Goal: Task Accomplishment & Management: Manage account settings

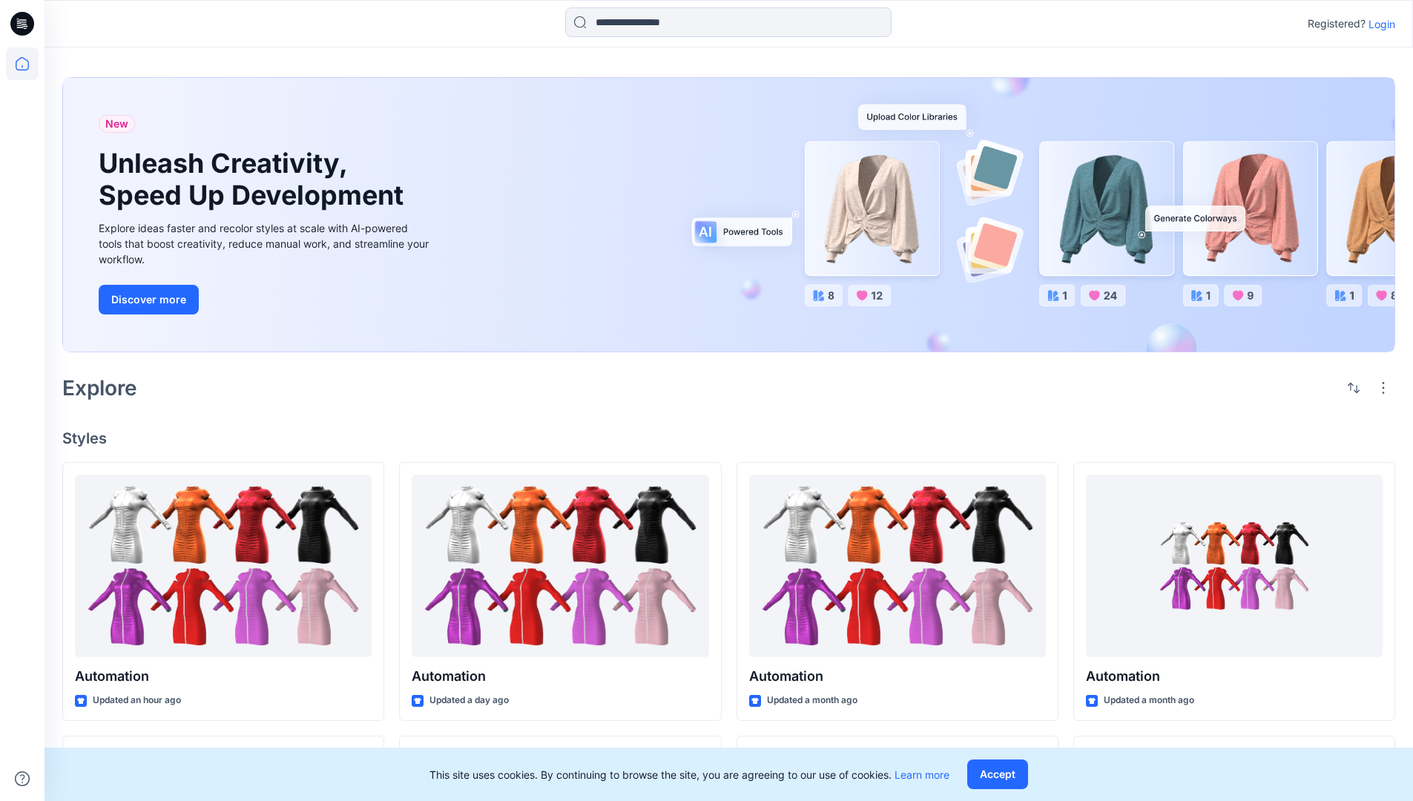
click at [1378, 24] on p "Login" at bounding box center [1381, 24] width 27 height 16
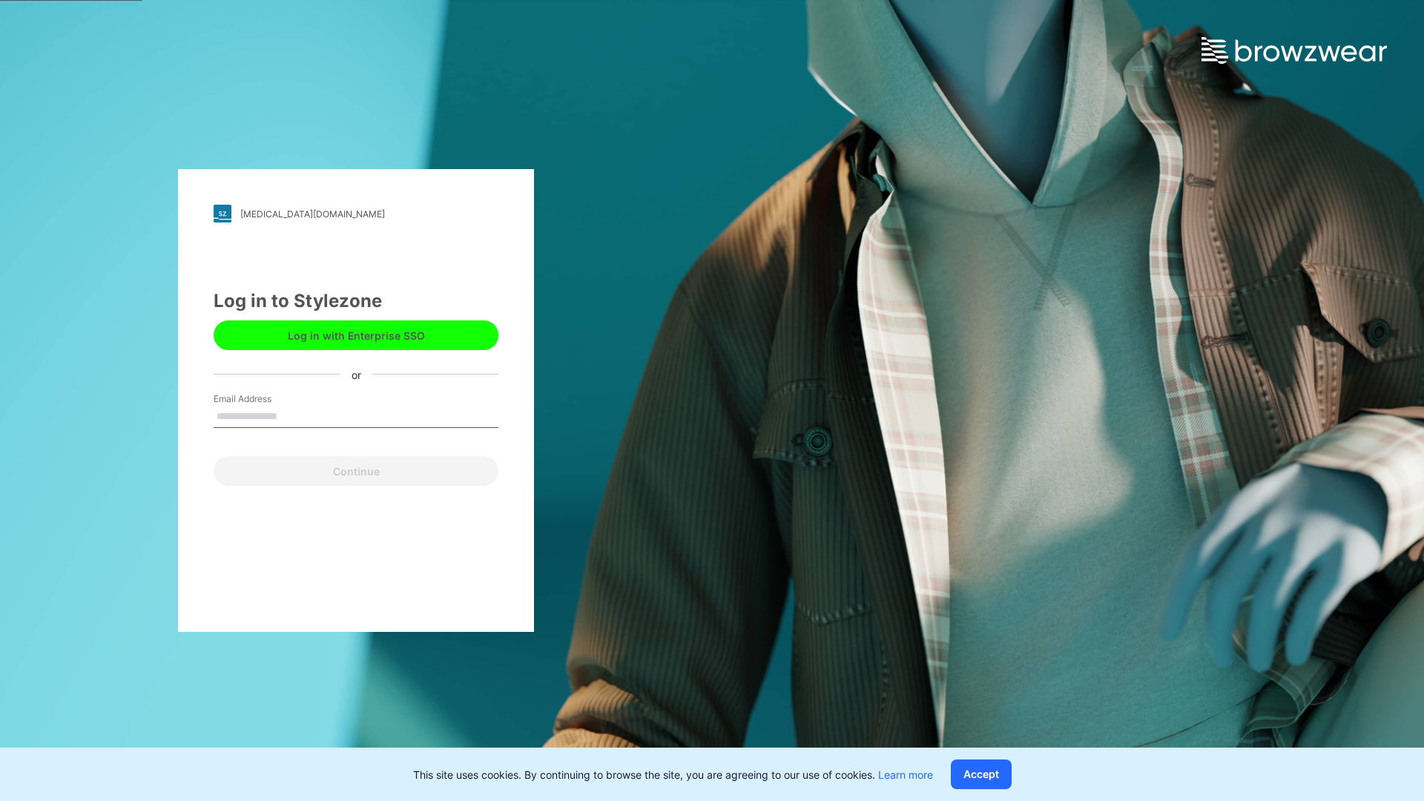
click at [293, 415] on input "Email Address" at bounding box center [356, 417] width 285 height 22
type input "**********"
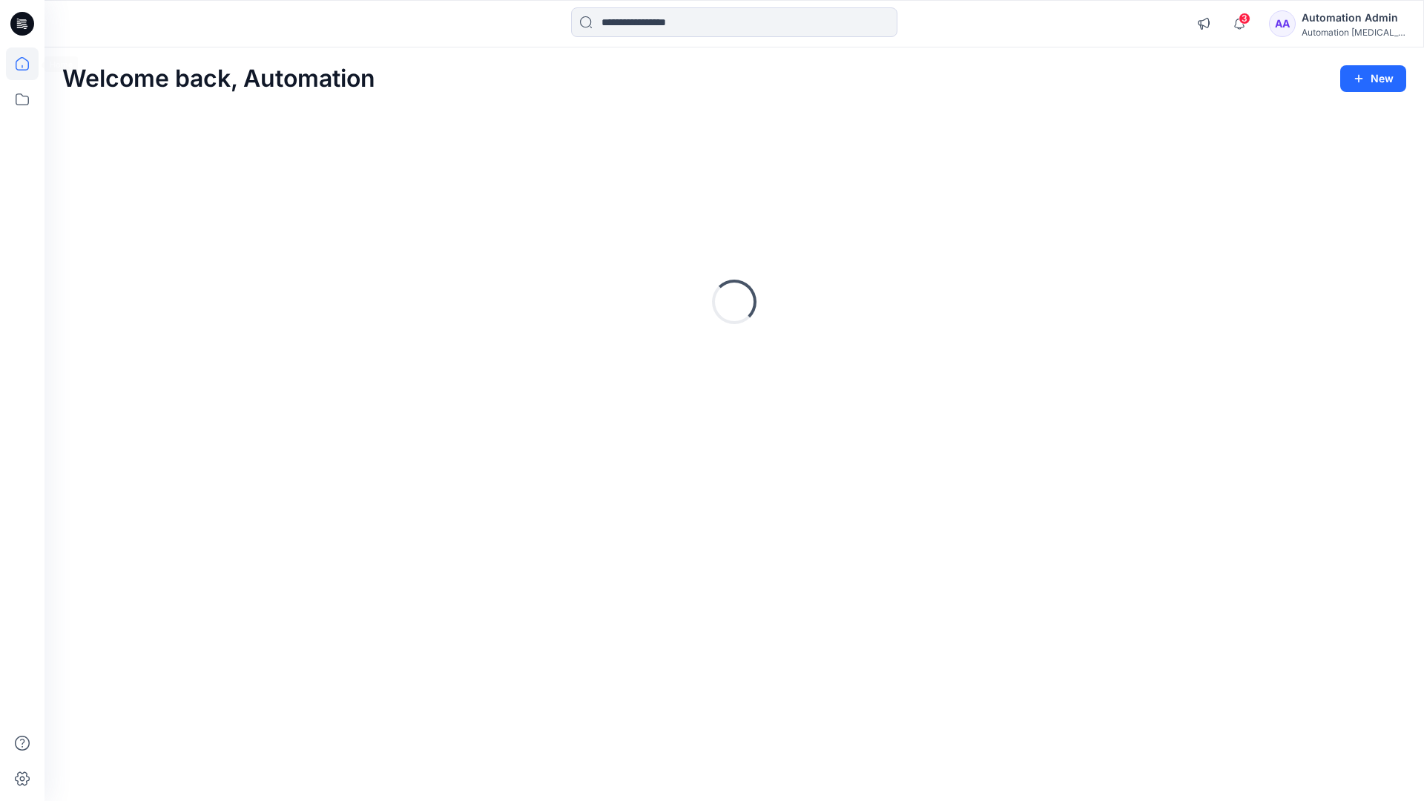
click at [28, 64] on icon at bounding box center [22, 63] width 13 height 13
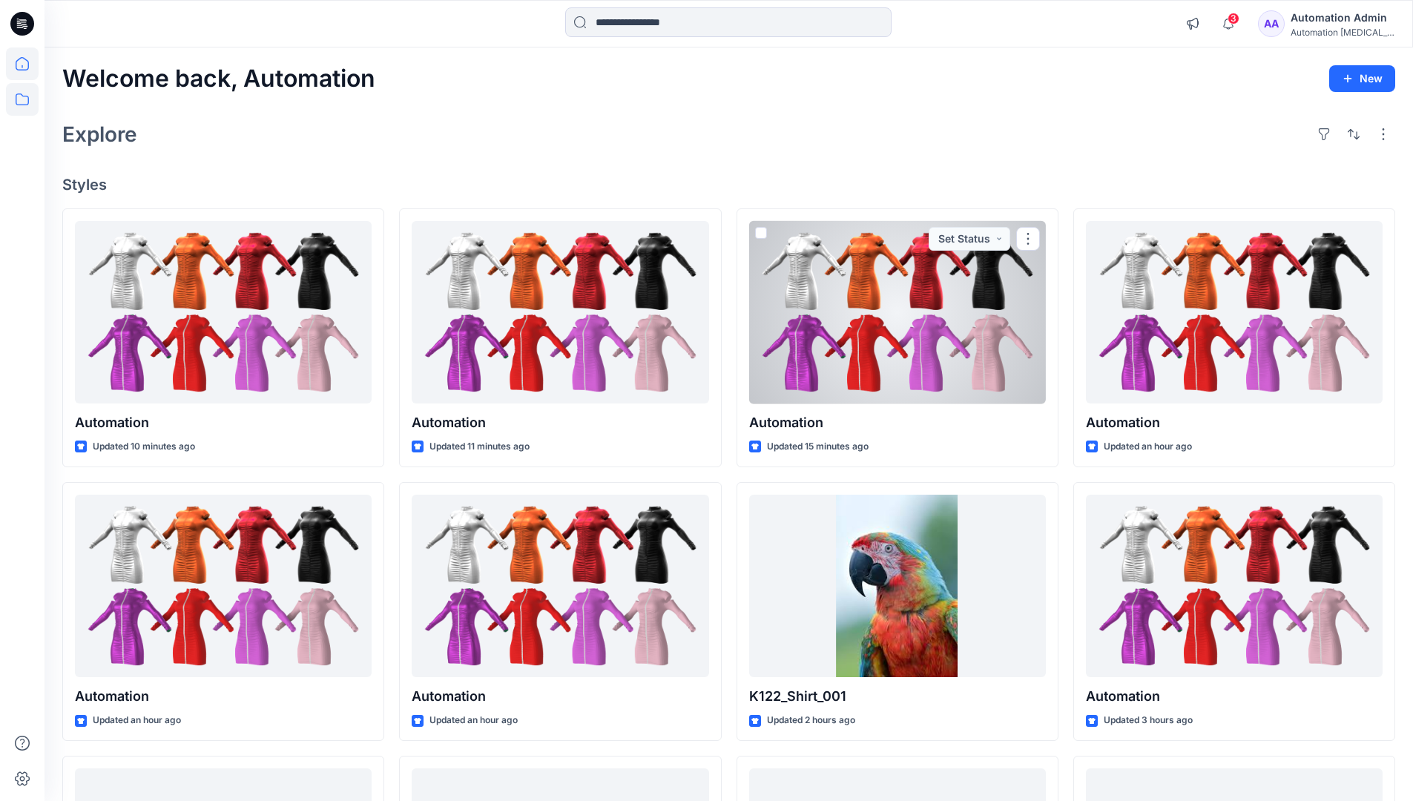
click at [21, 96] on icon at bounding box center [22, 99] width 33 height 33
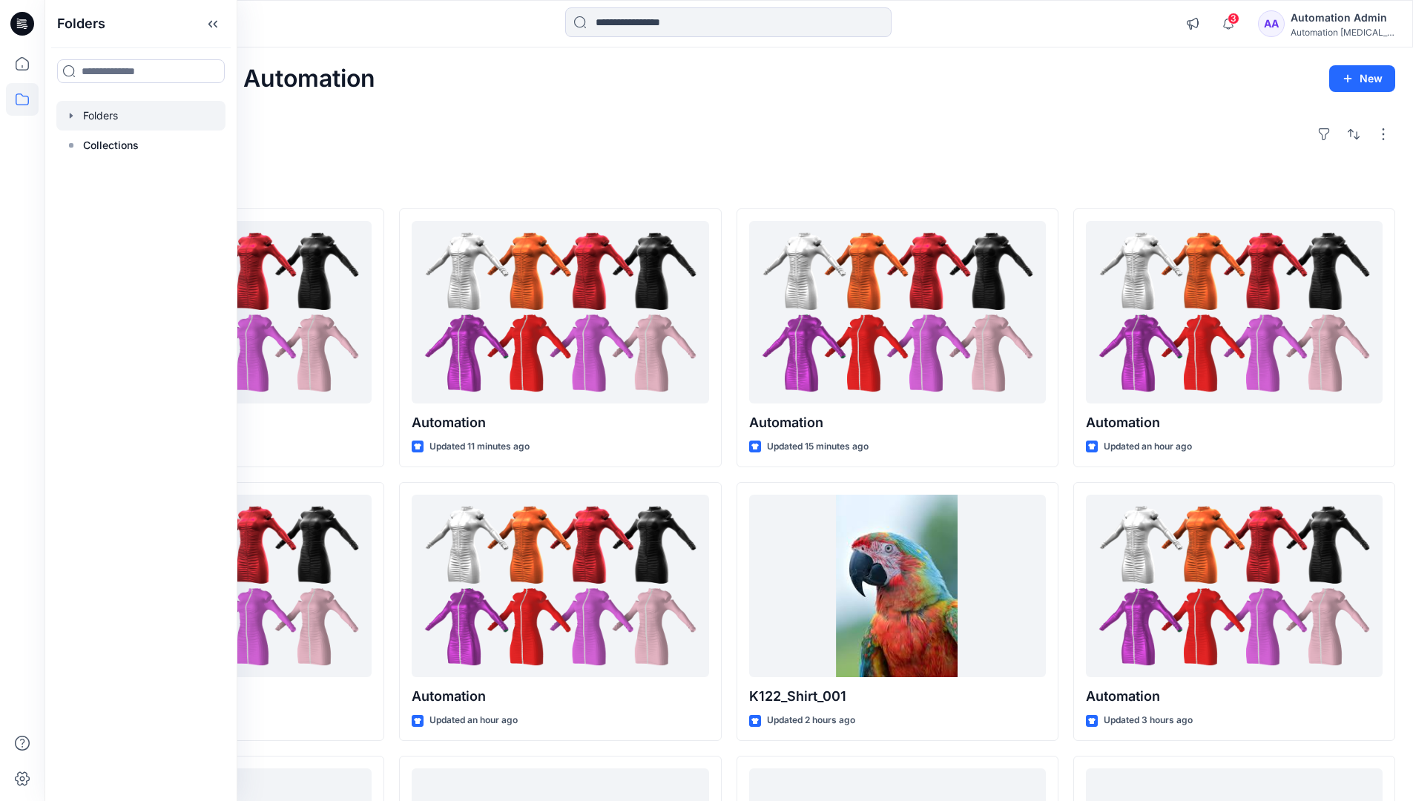
click at [122, 118] on div at bounding box center [140, 116] width 169 height 30
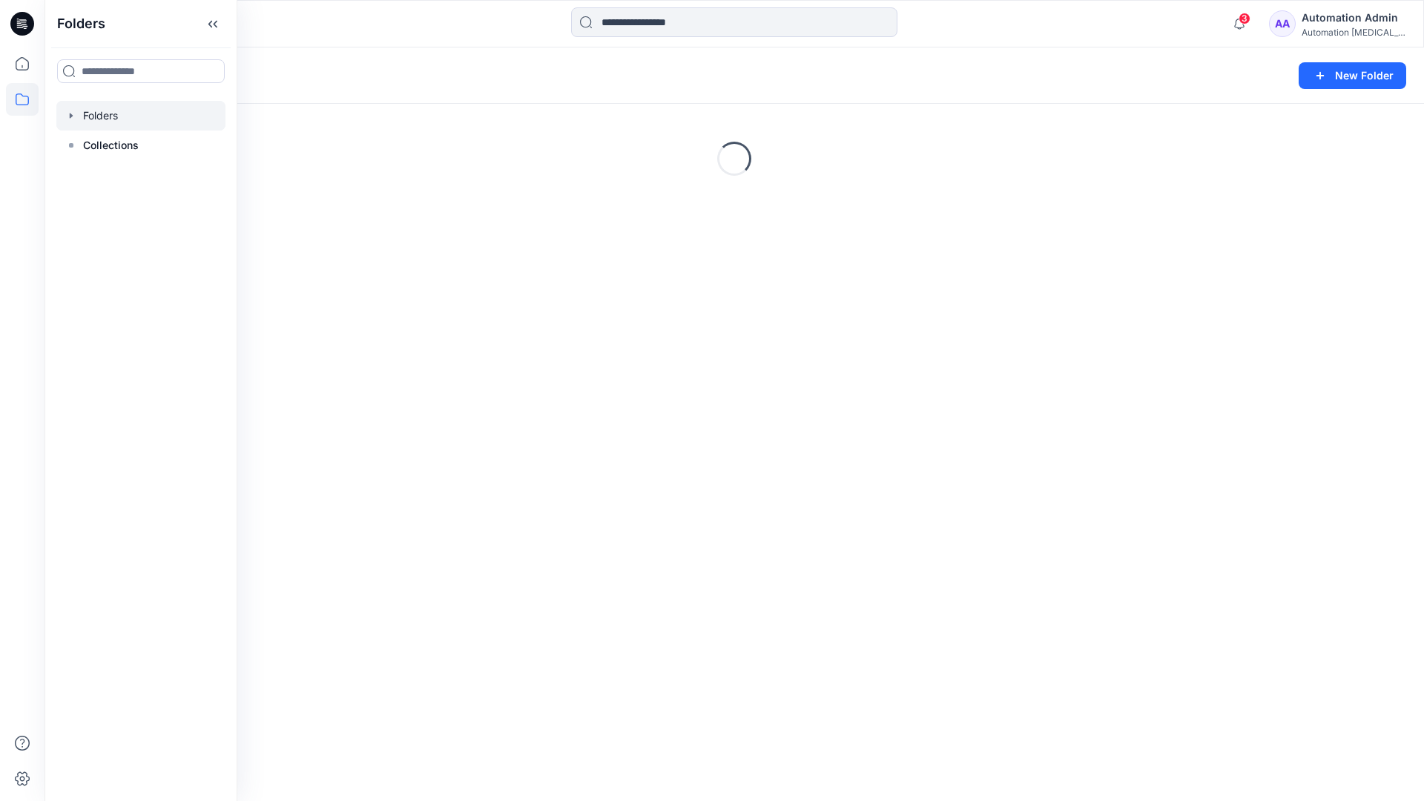
click at [1241, 52] on div "Folders New Folder" at bounding box center [733, 75] width 1379 height 56
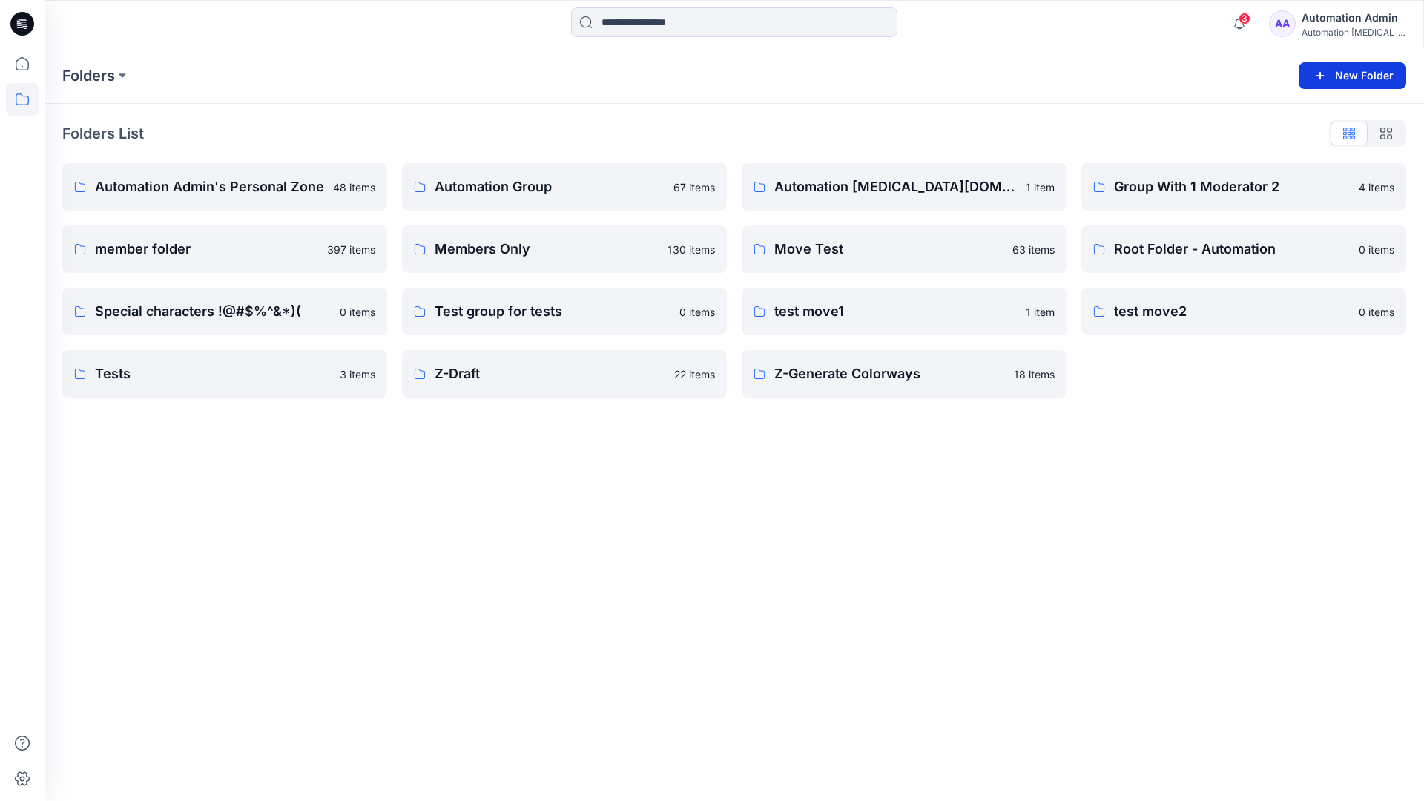
click at [1334, 75] on button "New Folder" at bounding box center [1352, 75] width 108 height 27
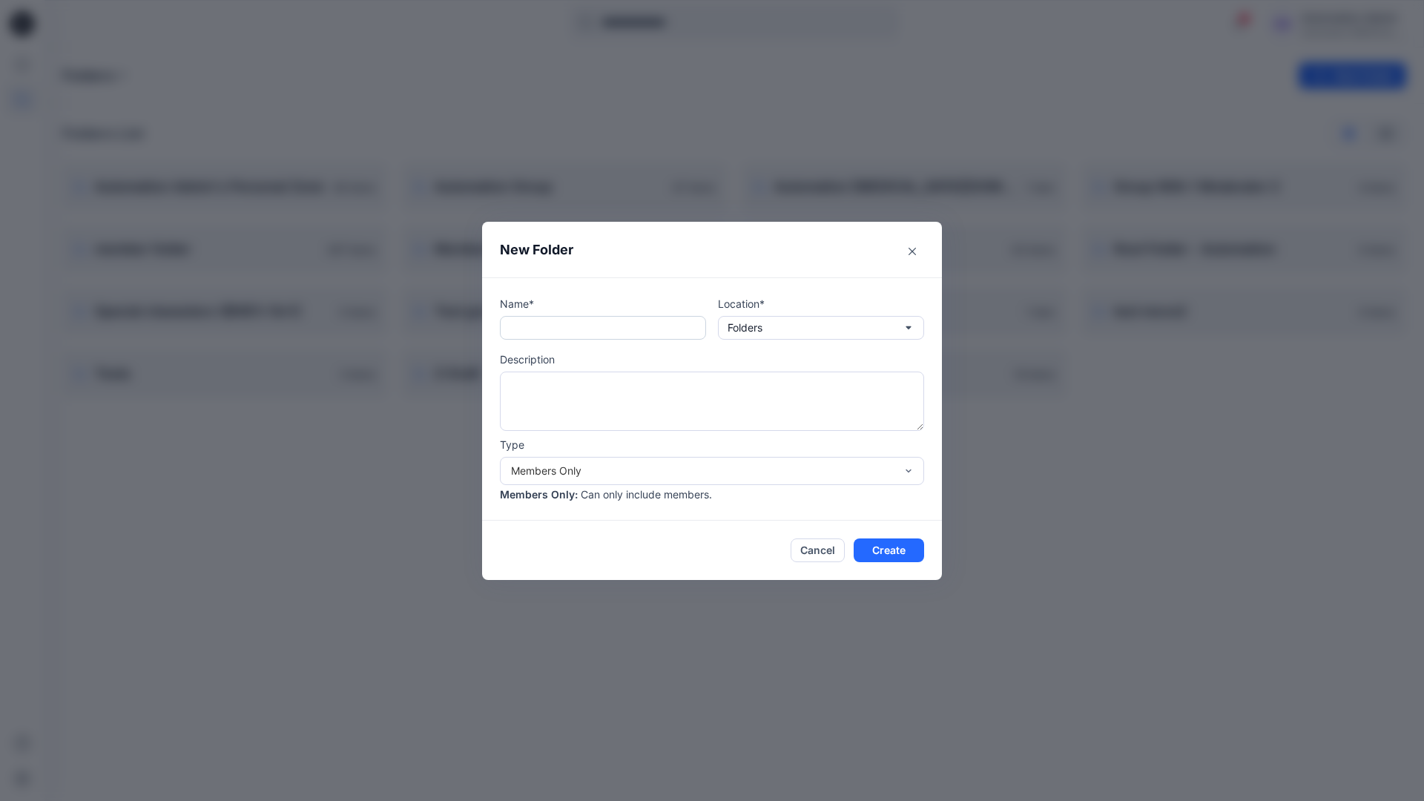
click at [581, 334] on input "text" at bounding box center [603, 328] width 206 height 24
type input "**********"
click at [877, 547] on button "Create" at bounding box center [889, 550] width 70 height 24
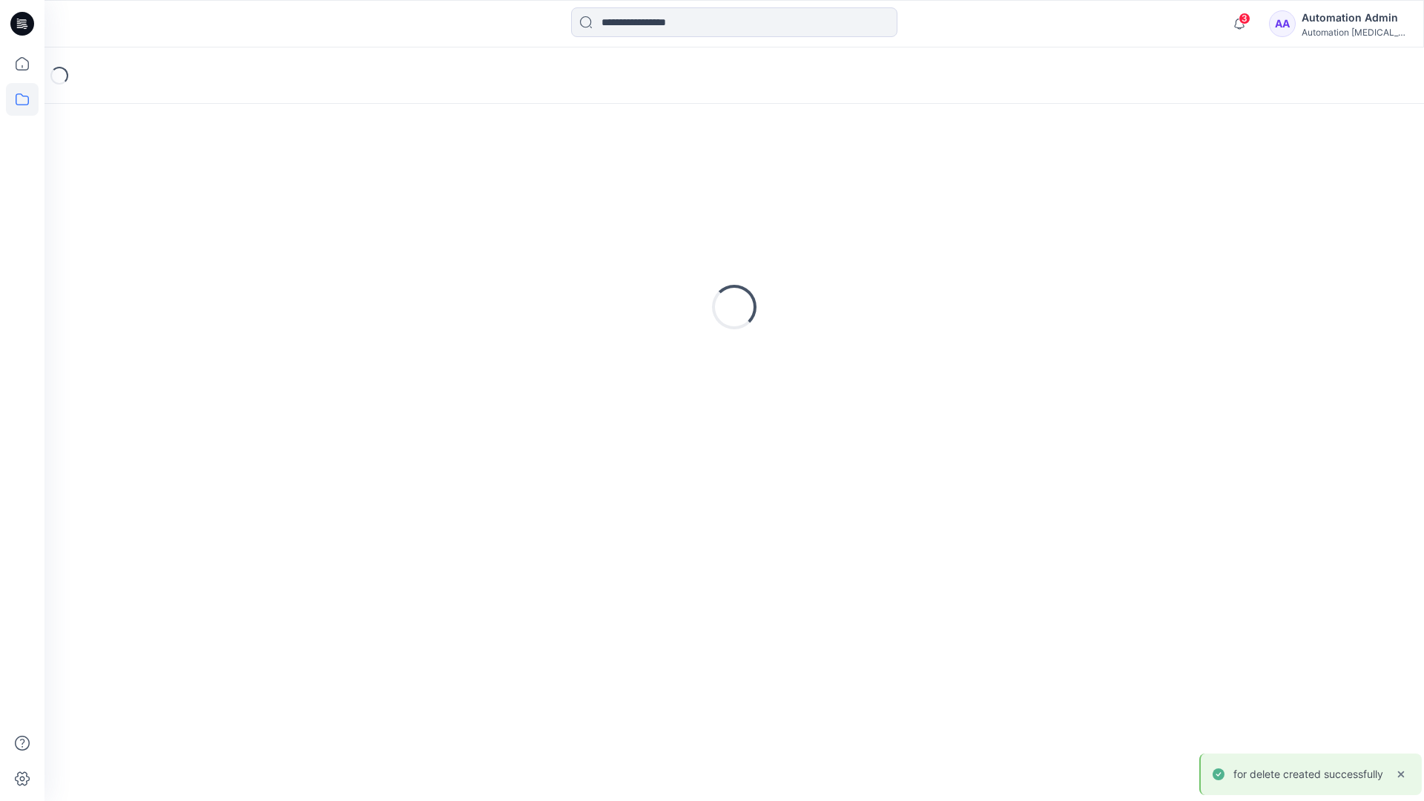
click at [25, 16] on icon at bounding box center [22, 24] width 24 height 24
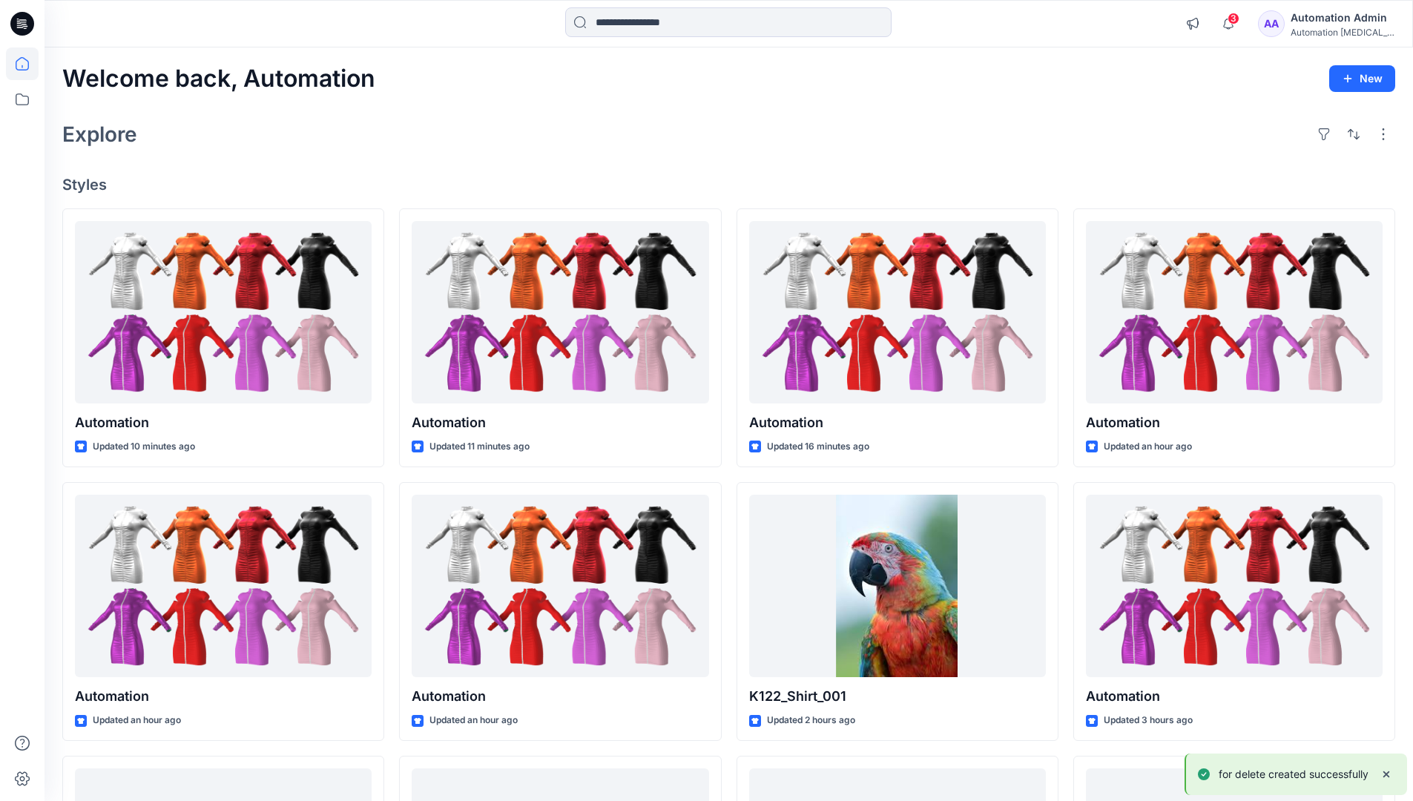
click at [1339, 15] on div "Automation Admin" at bounding box center [1342, 18] width 104 height 18
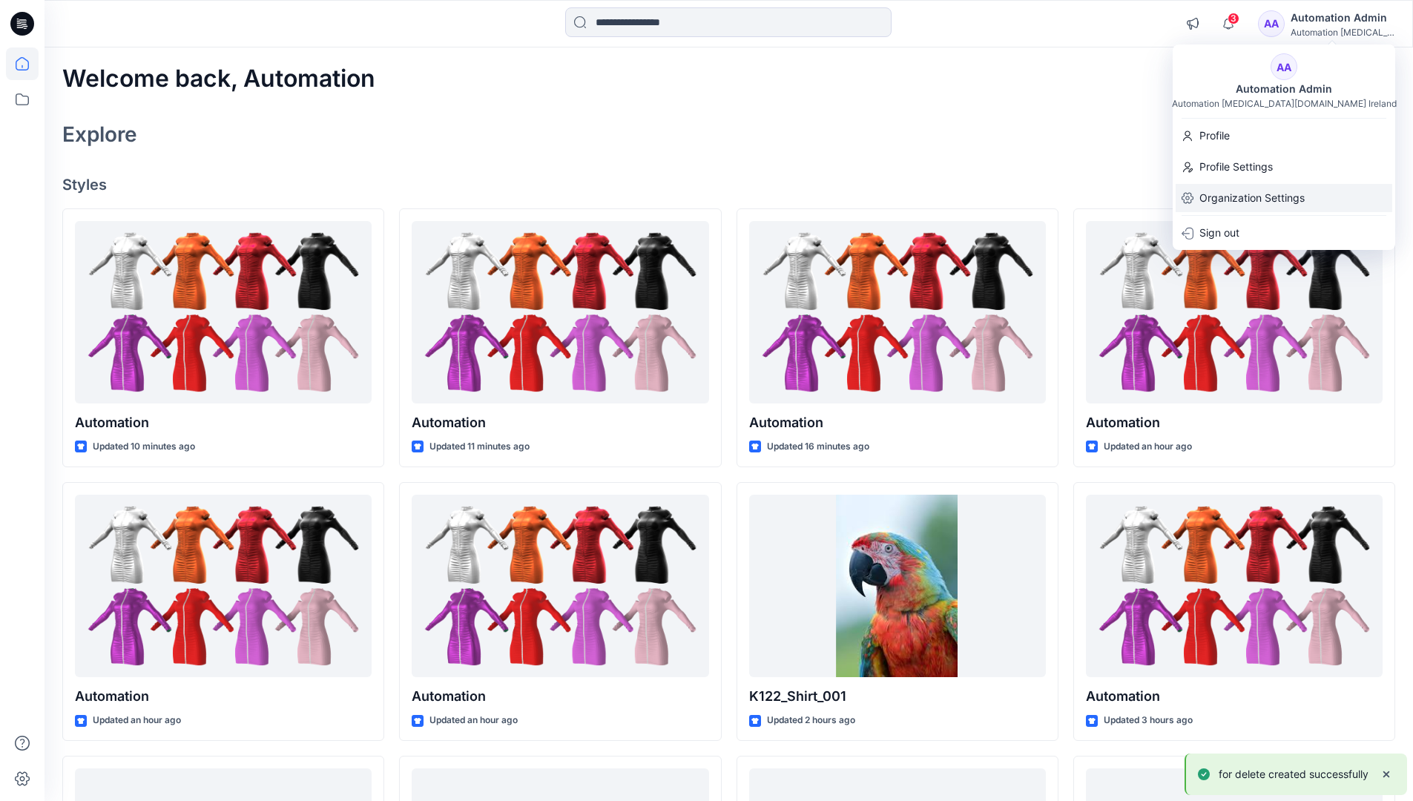
click at [1287, 194] on p "Organization Settings" at bounding box center [1251, 198] width 105 height 28
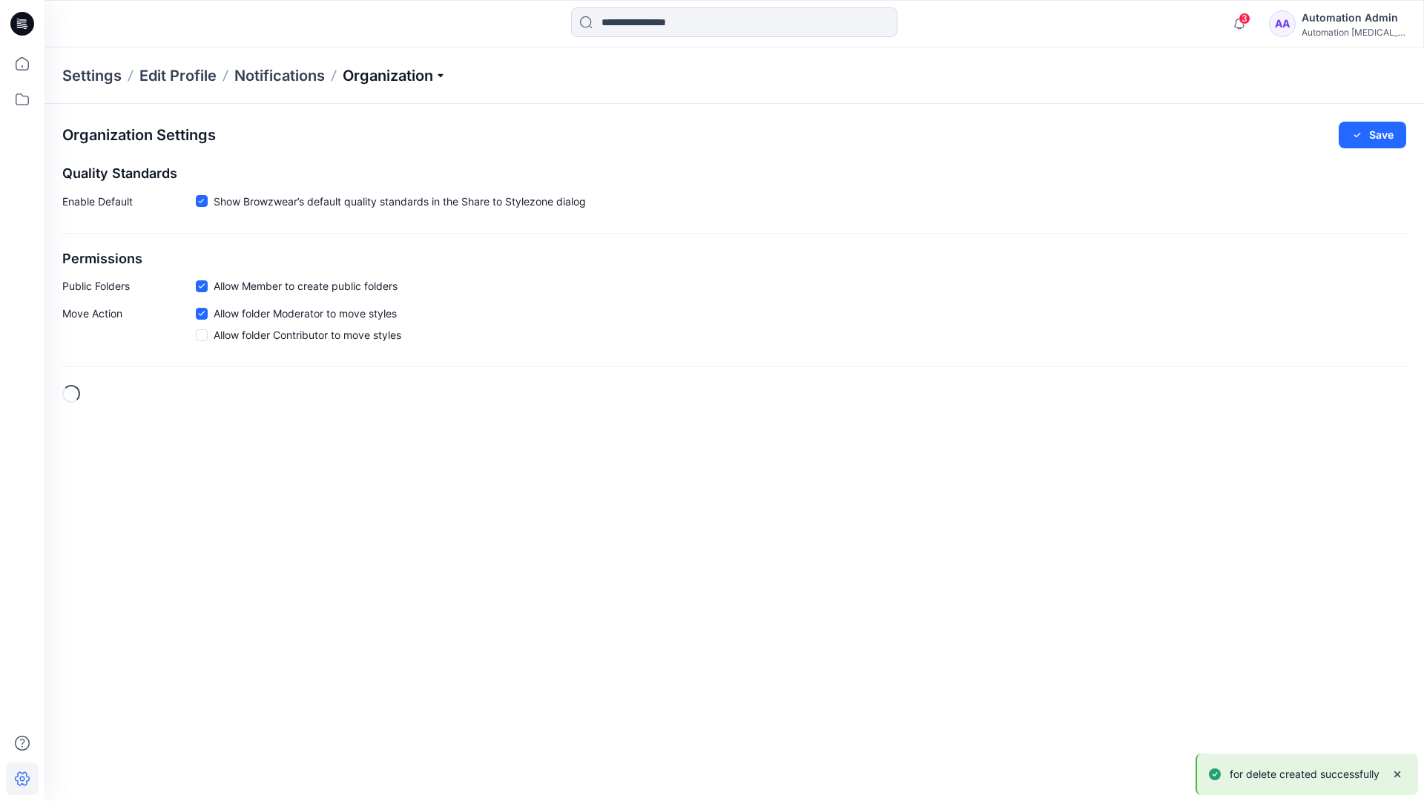
click at [423, 76] on p "Organization" at bounding box center [395, 75] width 104 height 21
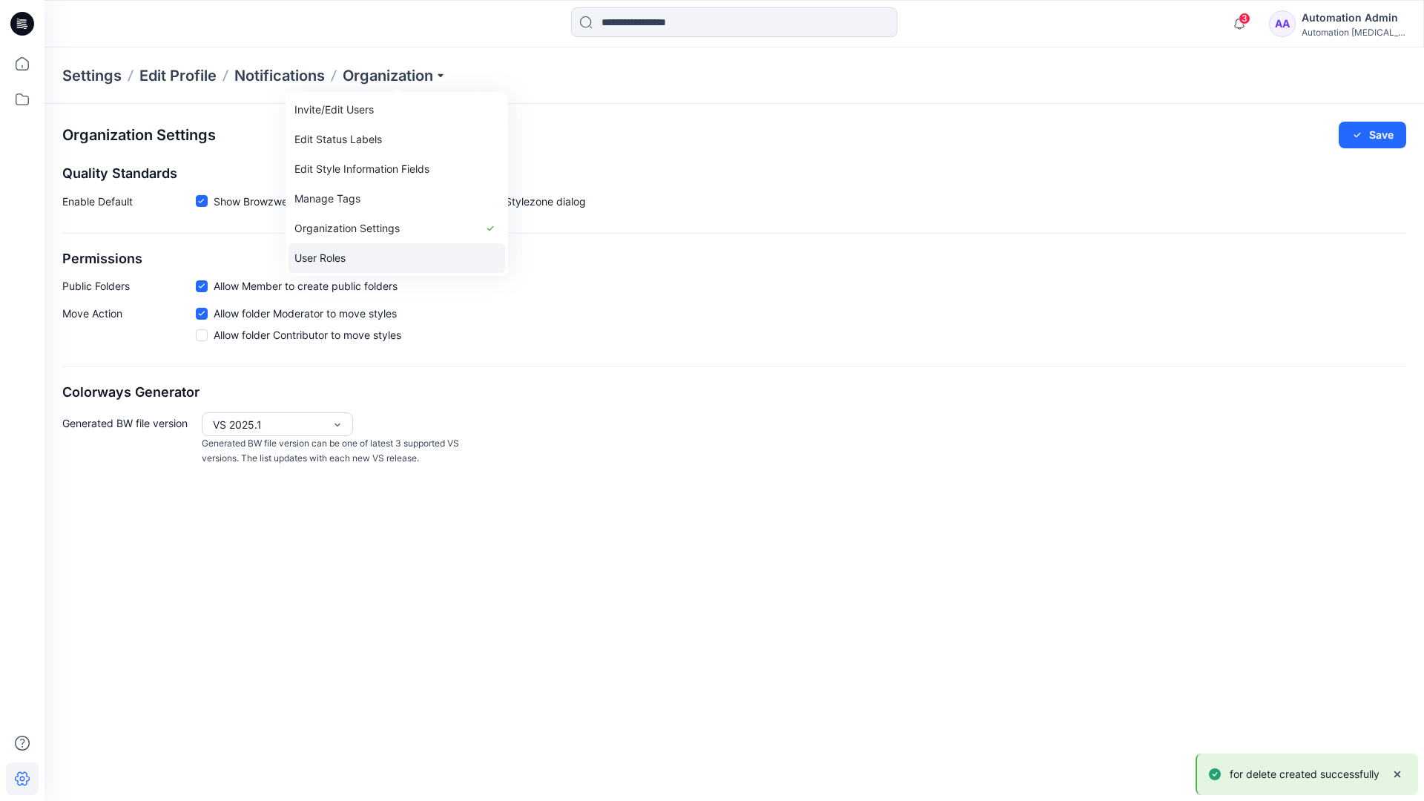
click at [380, 254] on link "User Roles" at bounding box center [396, 258] width 217 height 30
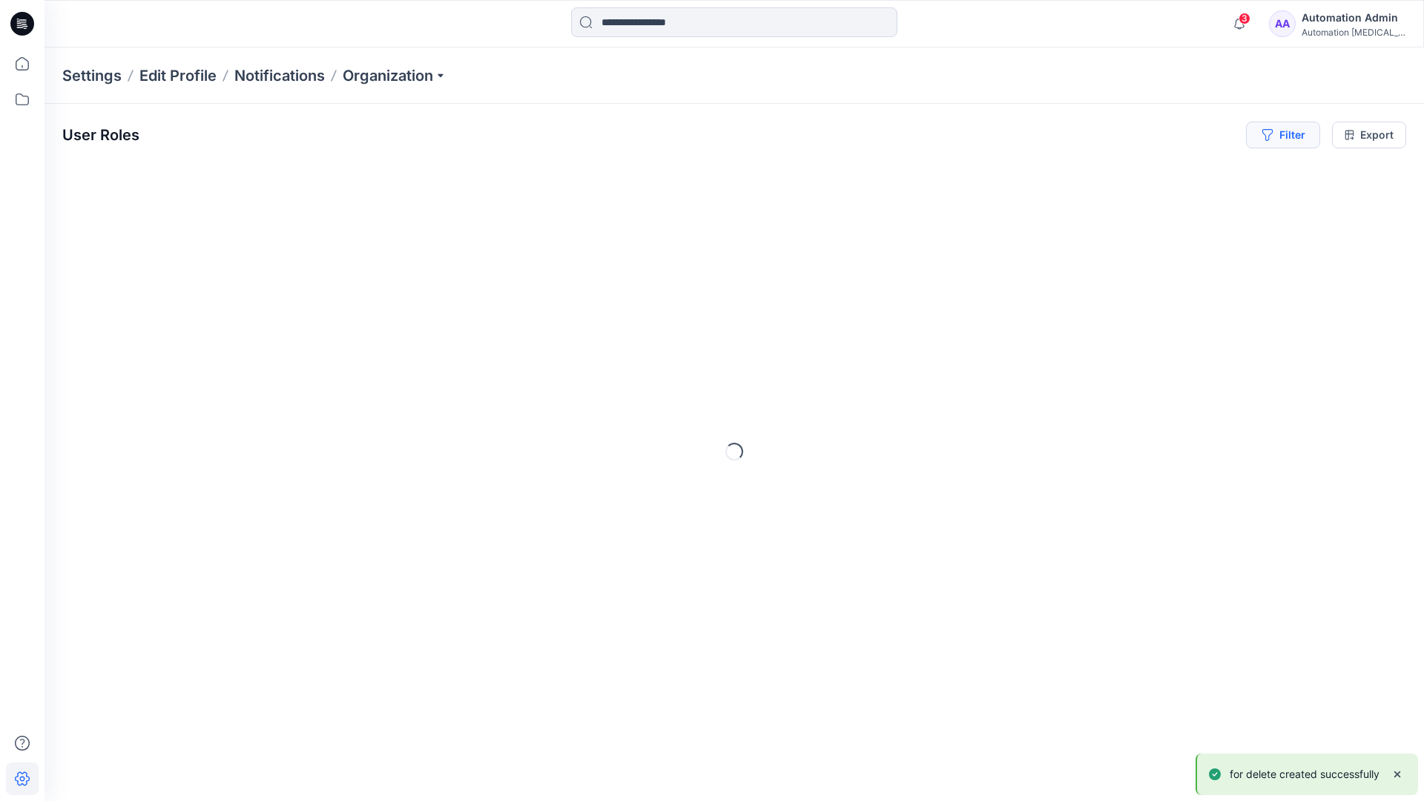
click at [1264, 137] on icon "button" at bounding box center [1266, 135] width 10 height 12
click at [1029, 174] on div at bounding box center [1057, 174] width 153 height 19
type input "**********"
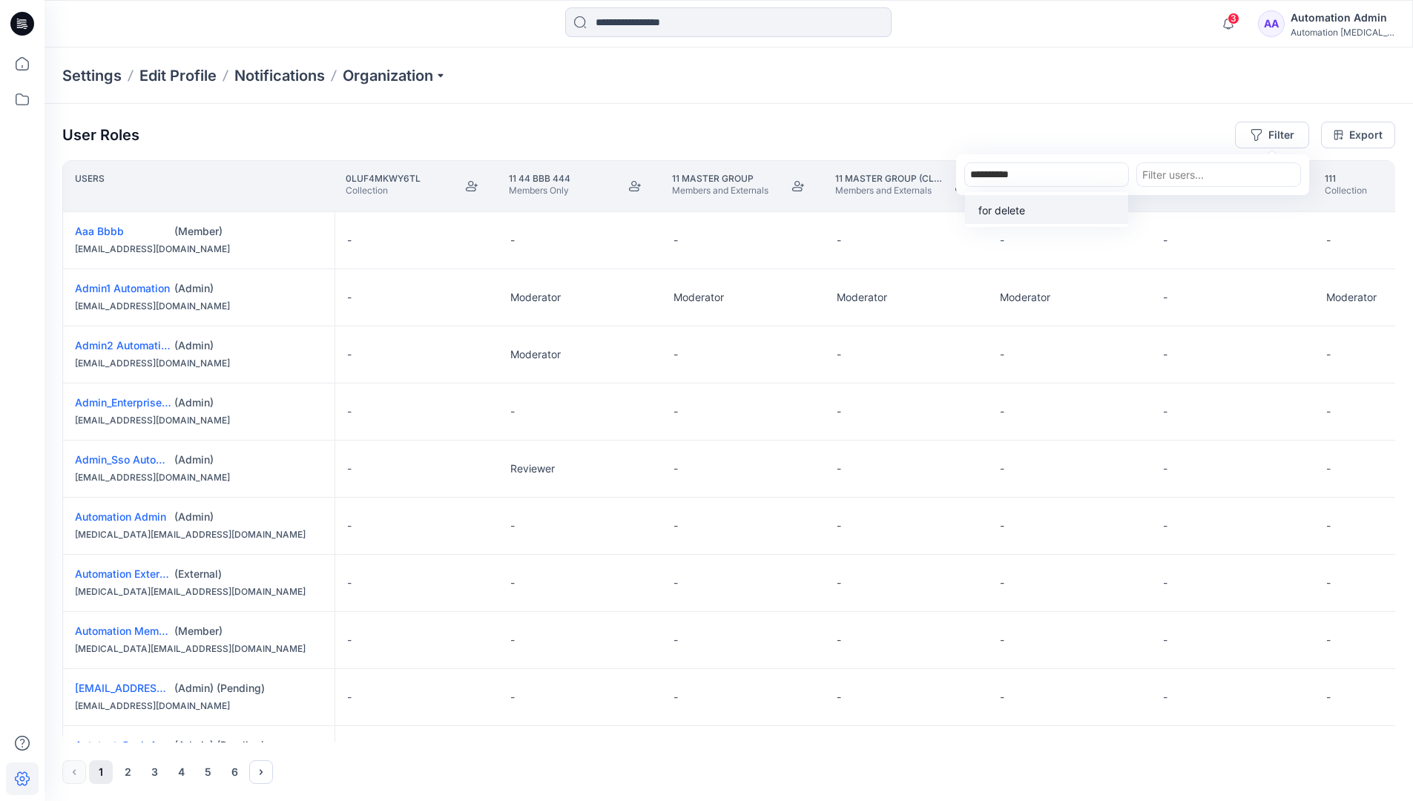
click at [1006, 207] on p "for delete" at bounding box center [1001, 210] width 47 height 16
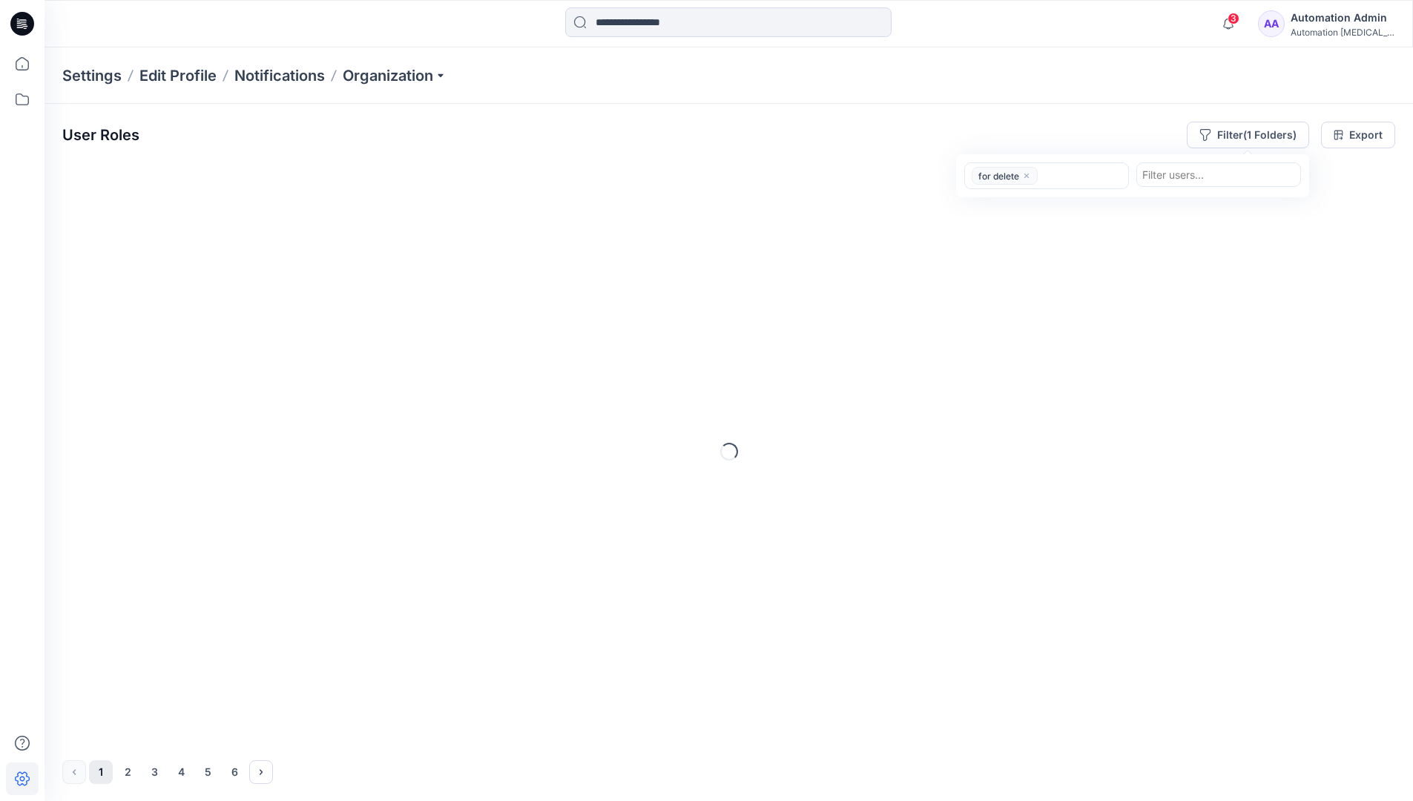
click at [1092, 128] on div "User Roles Filter (1 Folders) option for delete, selected. for delete Filter us…" at bounding box center [728, 135] width 1333 height 27
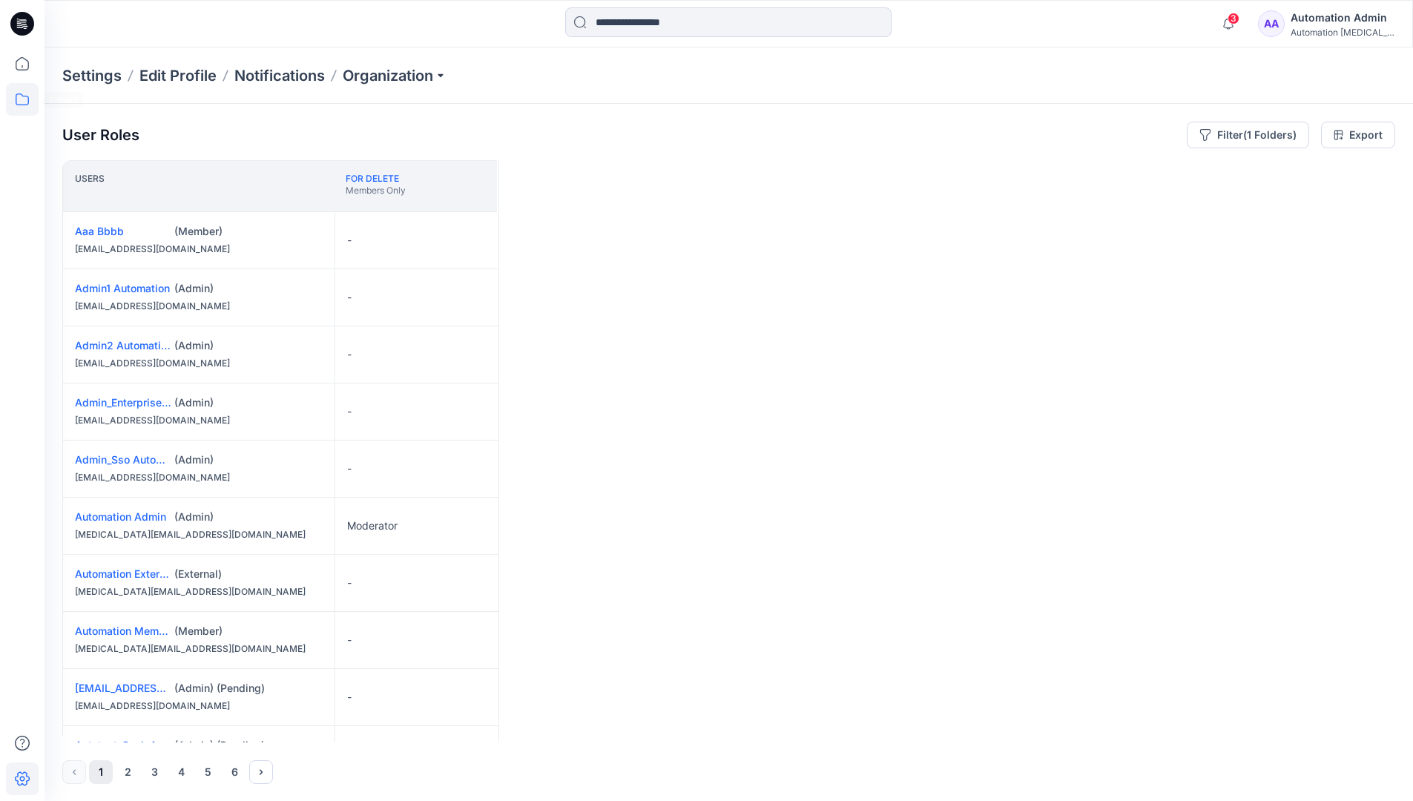
click at [28, 104] on icon at bounding box center [22, 99] width 33 height 33
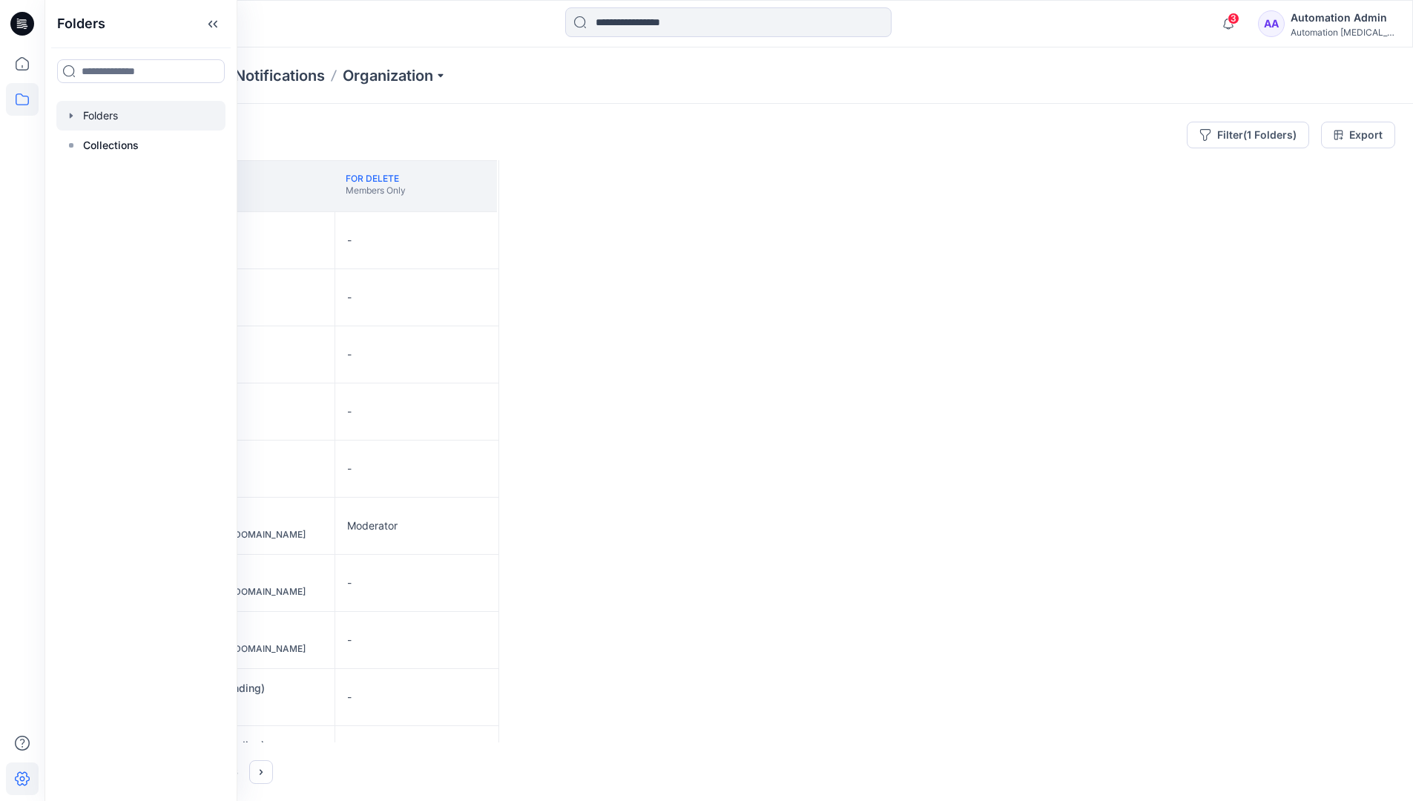
click at [111, 118] on div at bounding box center [140, 116] width 169 height 30
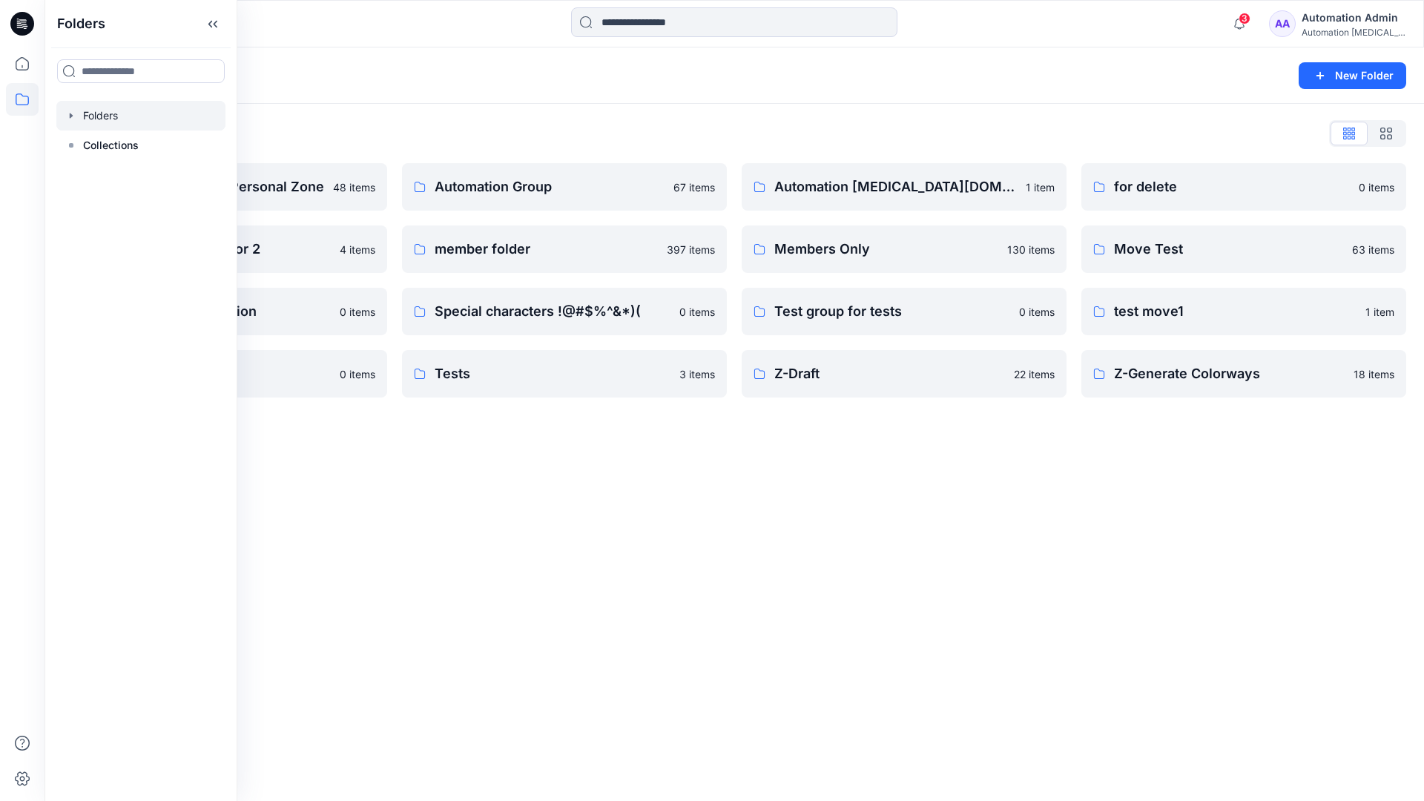
click at [908, 455] on div "Folders New Folder Folders List Automation Admin's Personal Zone 48 items Group…" at bounding box center [733, 423] width 1379 height 753
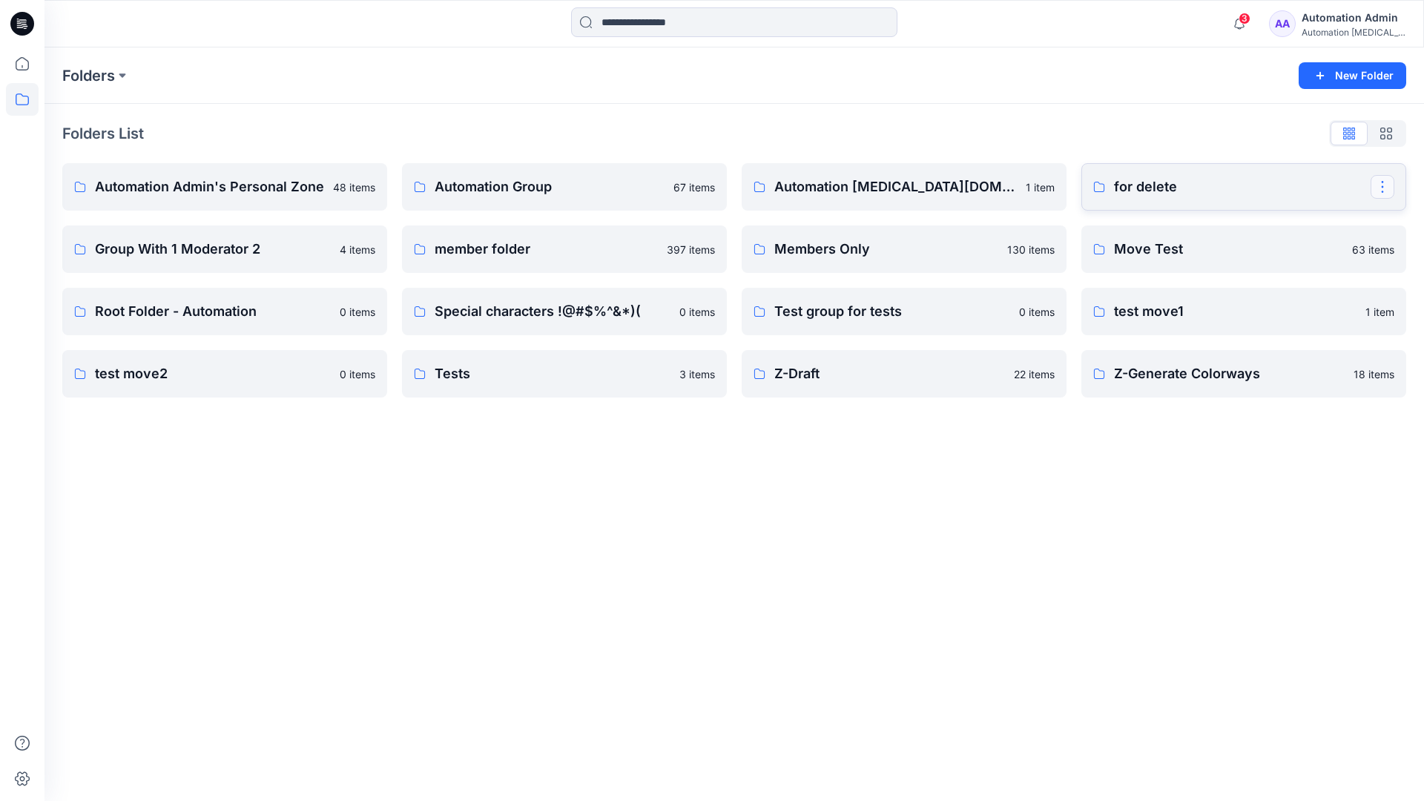
click at [1382, 182] on button "button" at bounding box center [1382, 187] width 24 height 24
click at [1309, 303] on p "Delete Folder" at bounding box center [1300, 311] width 84 height 16
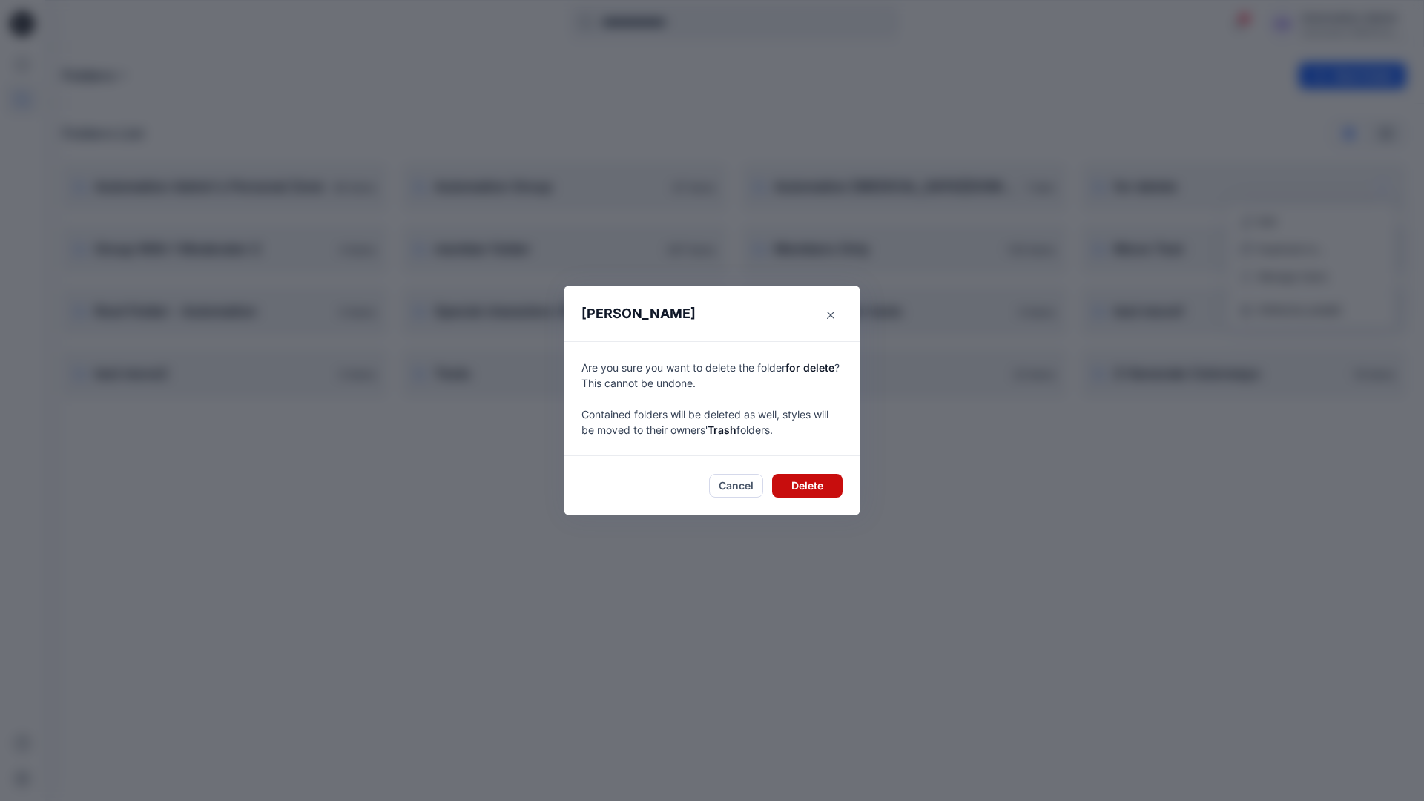
click at [827, 485] on button "Delete" at bounding box center [807, 486] width 70 height 24
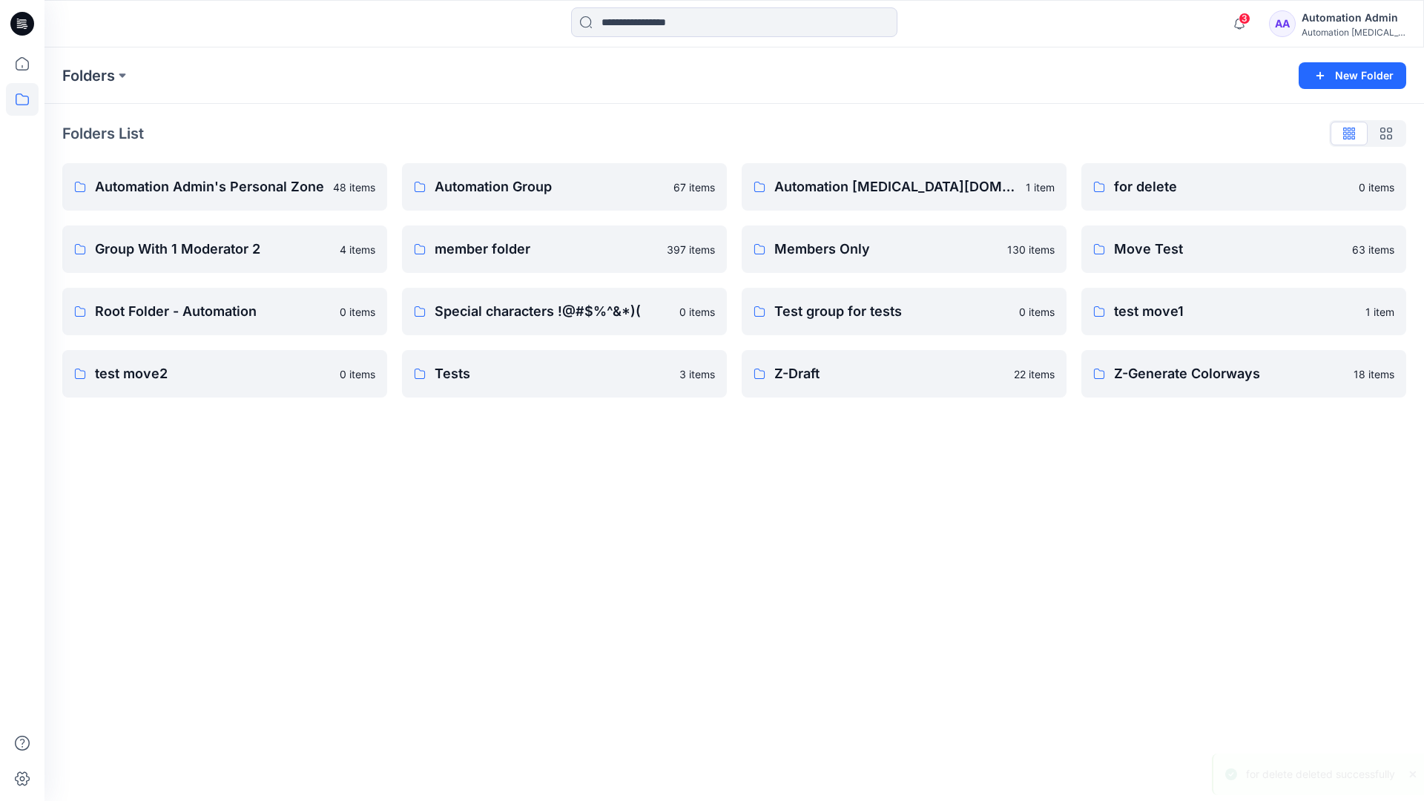
click at [1320, 23] on div "Automation Admin" at bounding box center [1353, 18] width 104 height 18
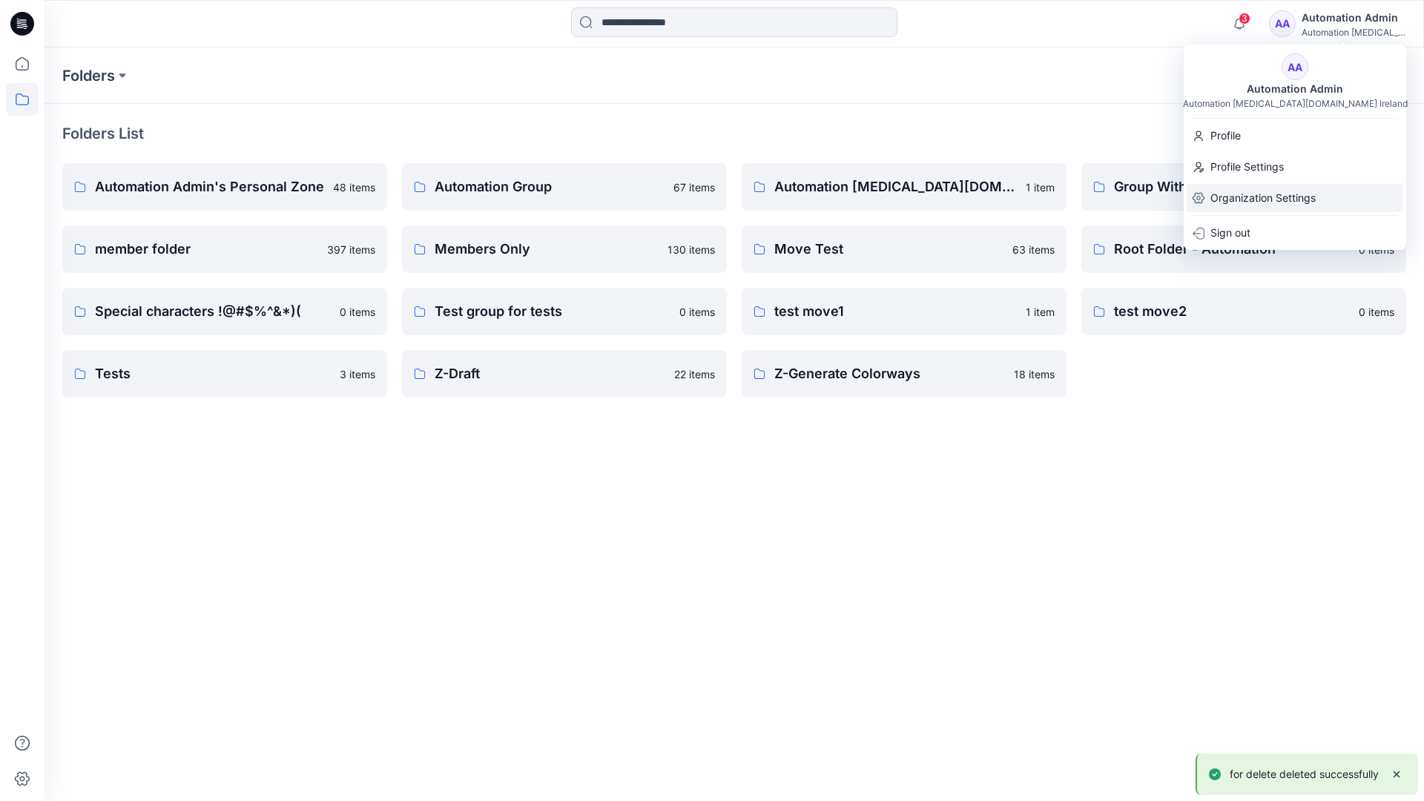
click at [1286, 196] on p "Organization Settings" at bounding box center [1262, 198] width 105 height 28
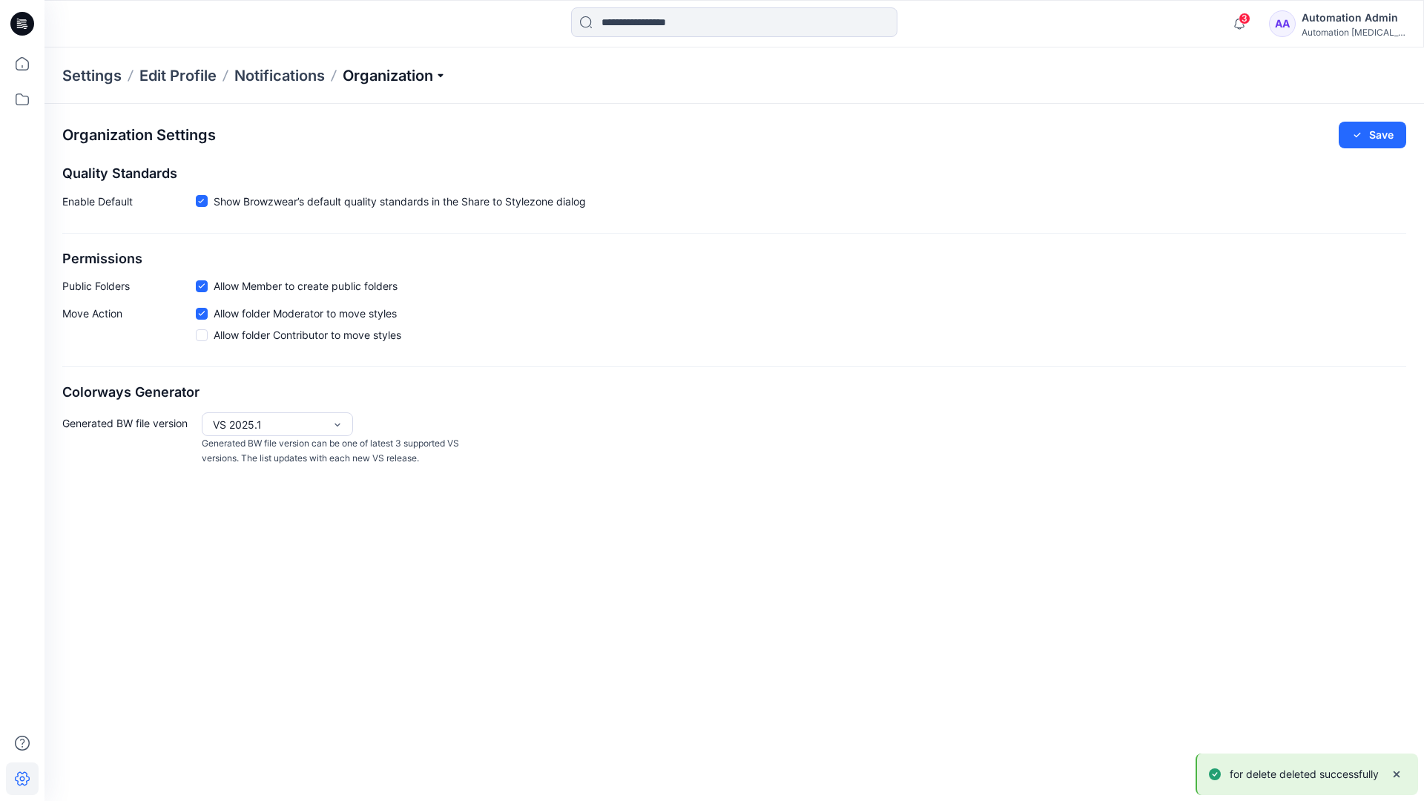
click at [434, 73] on p "Organization" at bounding box center [395, 75] width 104 height 21
click at [387, 260] on link "User Roles" at bounding box center [396, 258] width 217 height 30
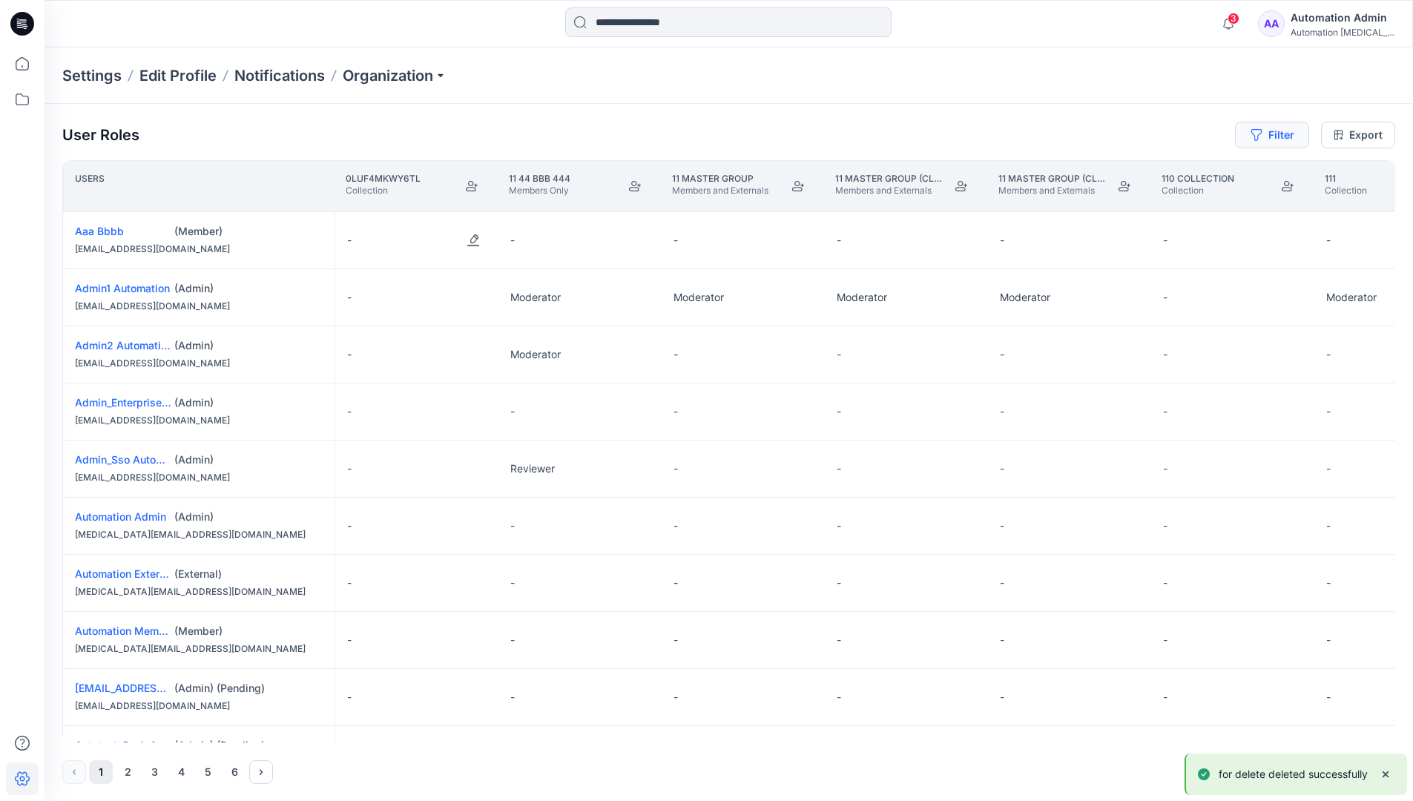
click at [1266, 139] on button "Filter" at bounding box center [1272, 135] width 74 height 27
click at [1022, 169] on div at bounding box center [1046, 174] width 153 height 19
click at [1034, 202] on div "No Results" at bounding box center [1006, 208] width 83 height 27
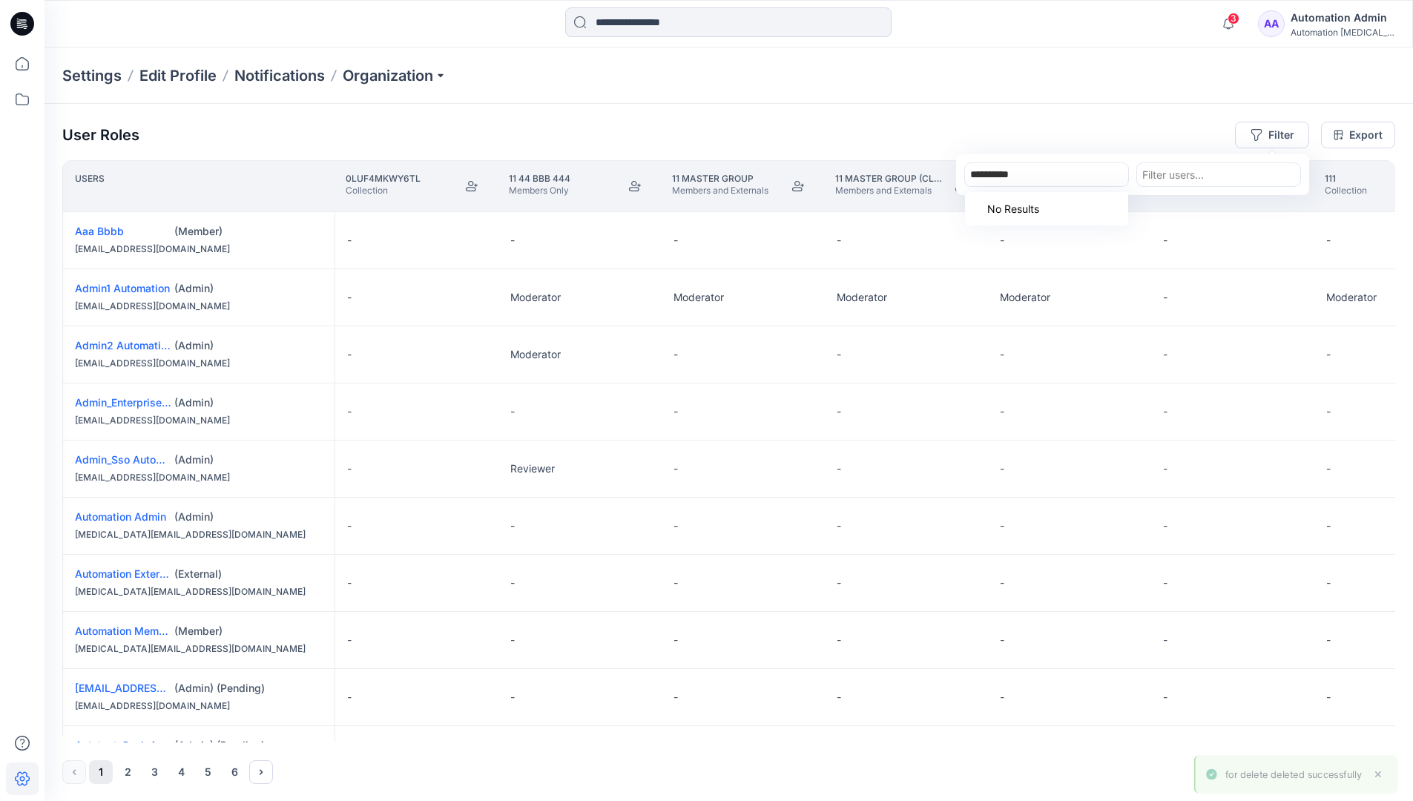
type input "**********"
click at [1163, 97] on div "Settings Edit Profile Notifications Organization" at bounding box center [728, 75] width 1368 height 56
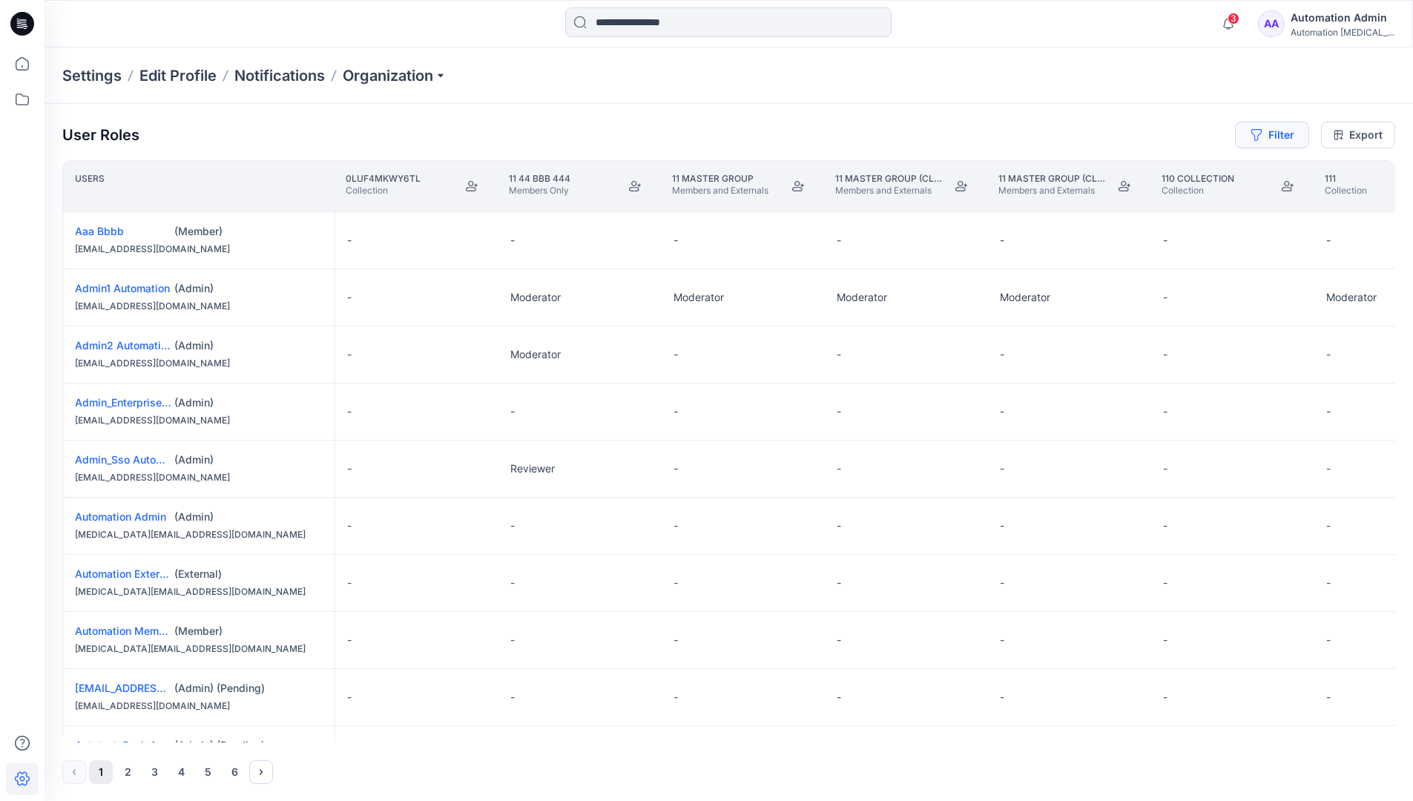
click at [1287, 132] on button "Filter" at bounding box center [1272, 135] width 74 height 27
click at [1064, 170] on div at bounding box center [1046, 174] width 153 height 19
type input "***"
click at [1072, 203] on div "Loading..." at bounding box center [1046, 208] width 163 height 33
click at [1072, 175] on div "***" at bounding box center [1046, 174] width 153 height 19
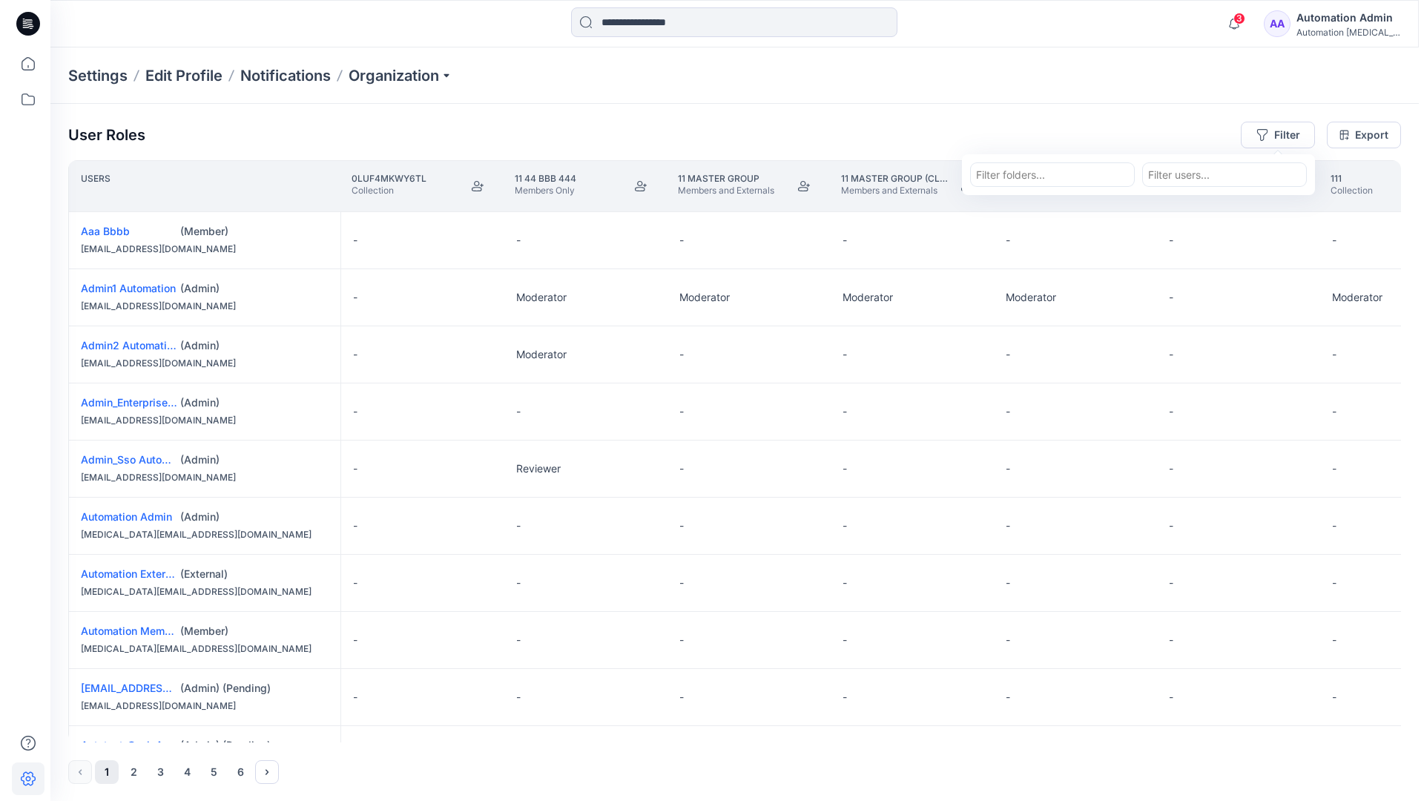
scroll to position [918, 0]
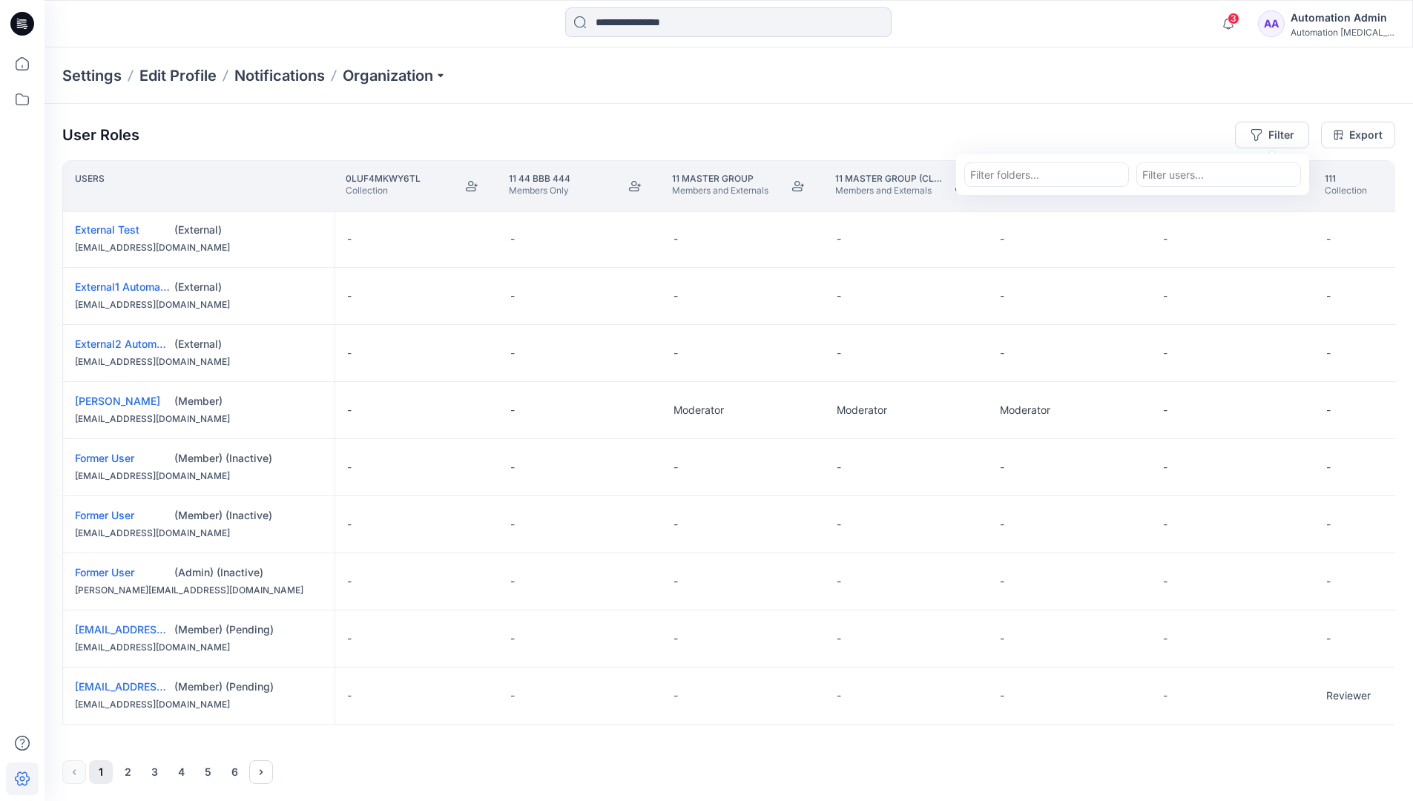
click at [1372, 10] on div "Automation Admin" at bounding box center [1342, 18] width 104 height 18
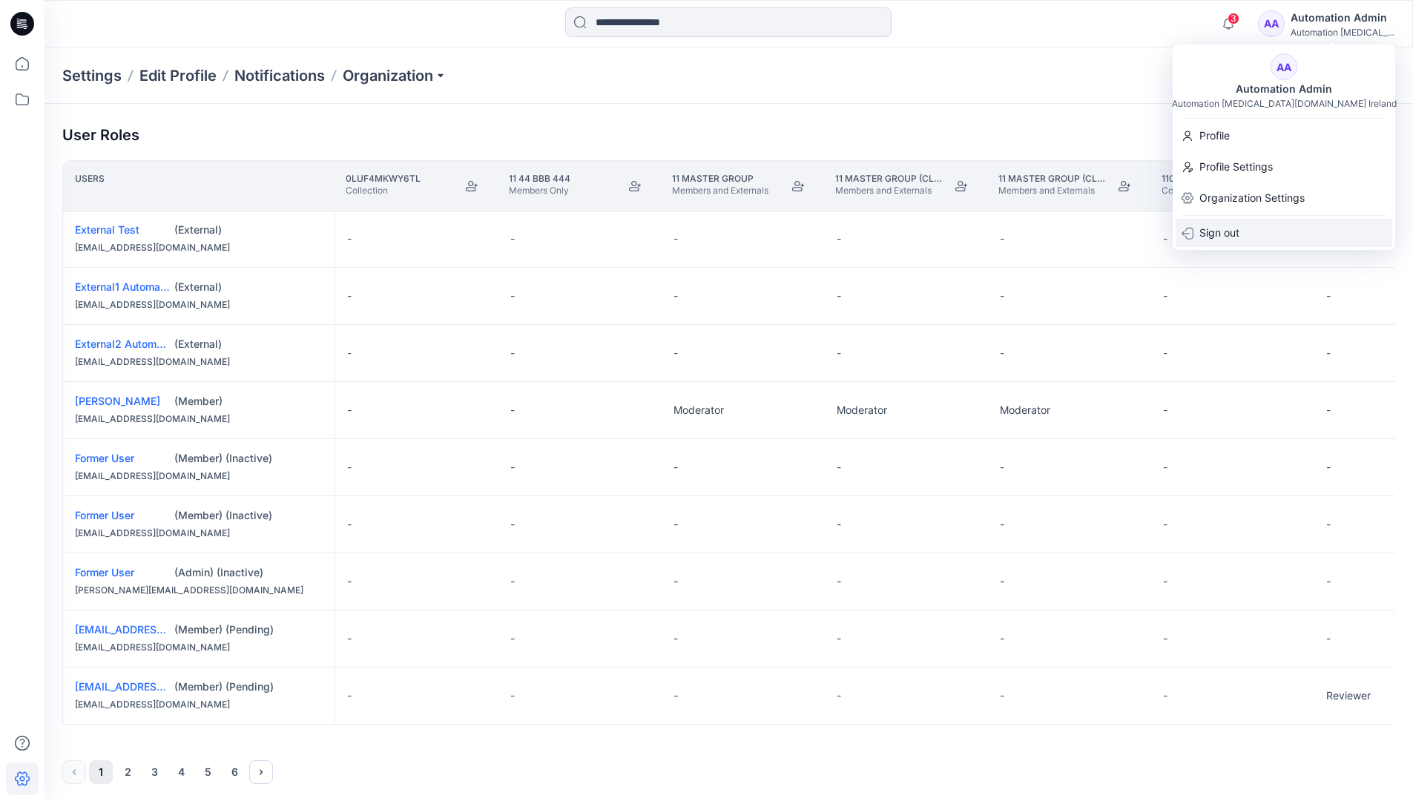
click at [1257, 234] on div "Sign out" at bounding box center [1283, 233] width 217 height 28
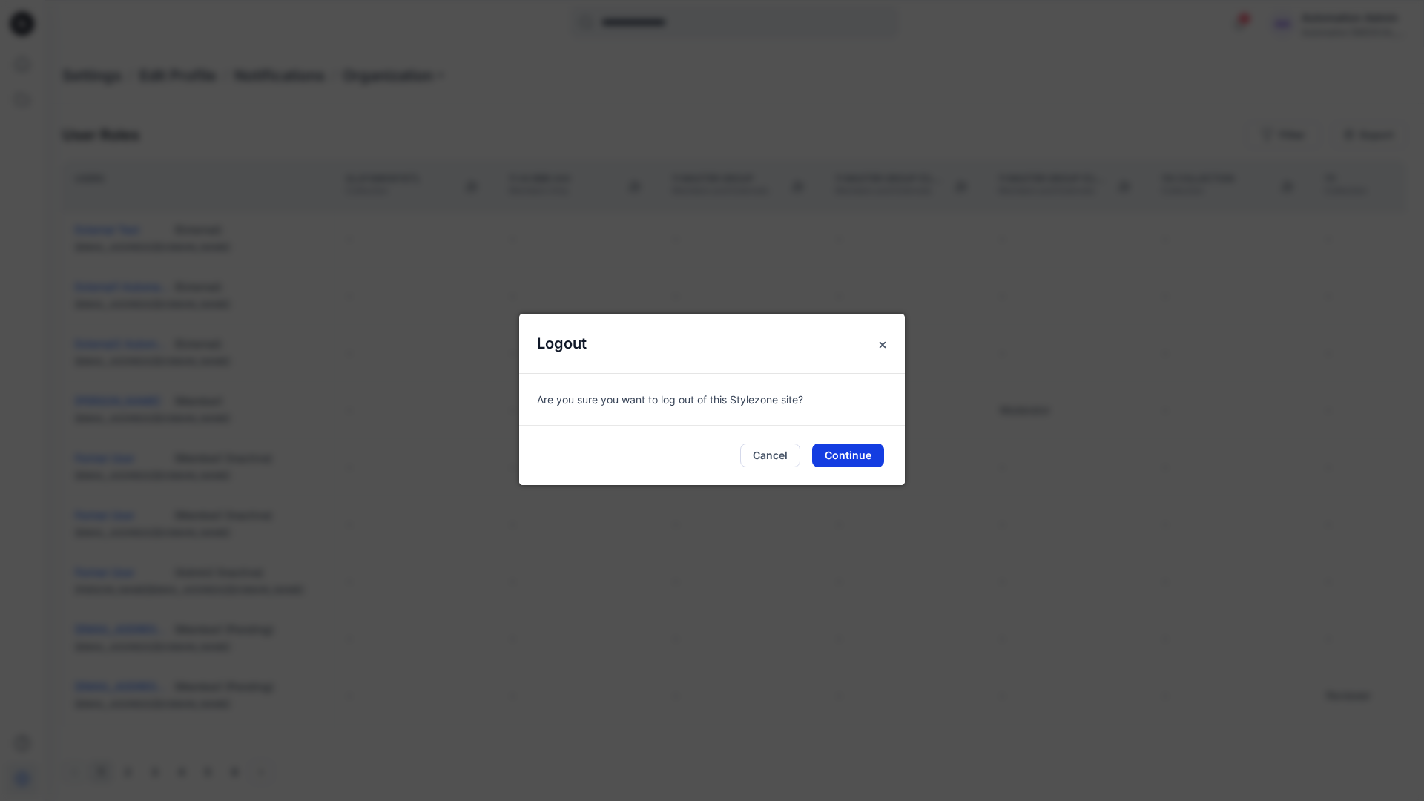
click at [874, 447] on button "Continue" at bounding box center [848, 455] width 72 height 24
